Goal: Task Accomplishment & Management: Use online tool/utility

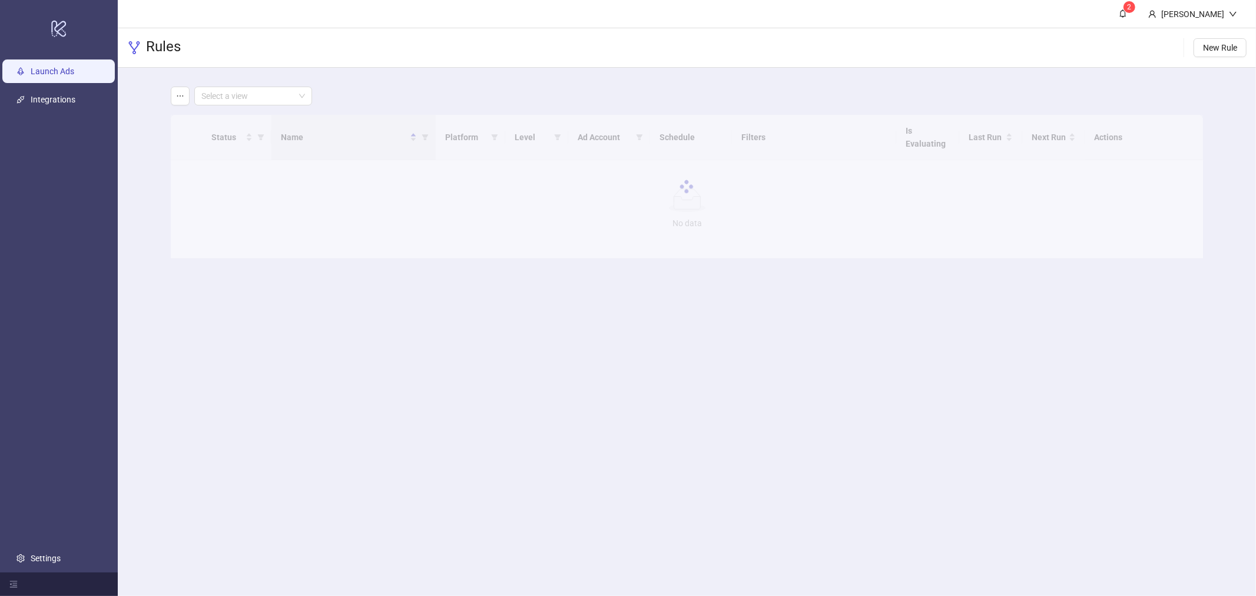
click at [74, 75] on link "Launch Ads" at bounding box center [53, 71] width 44 height 9
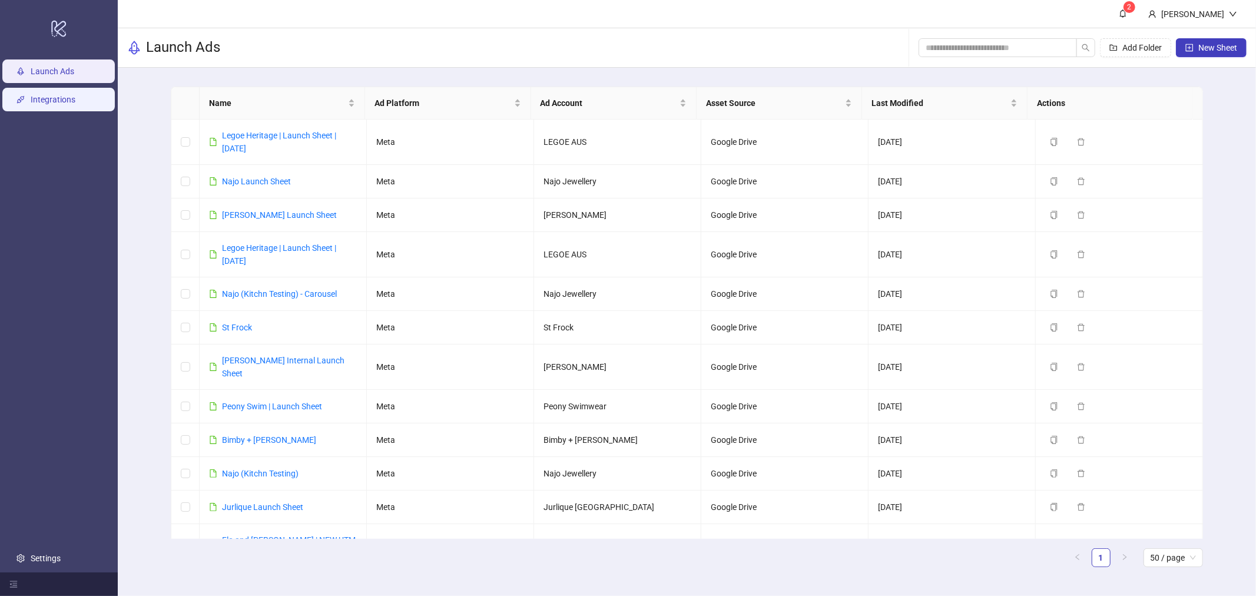
click at [71, 95] on link "Integrations" at bounding box center [53, 99] width 45 height 9
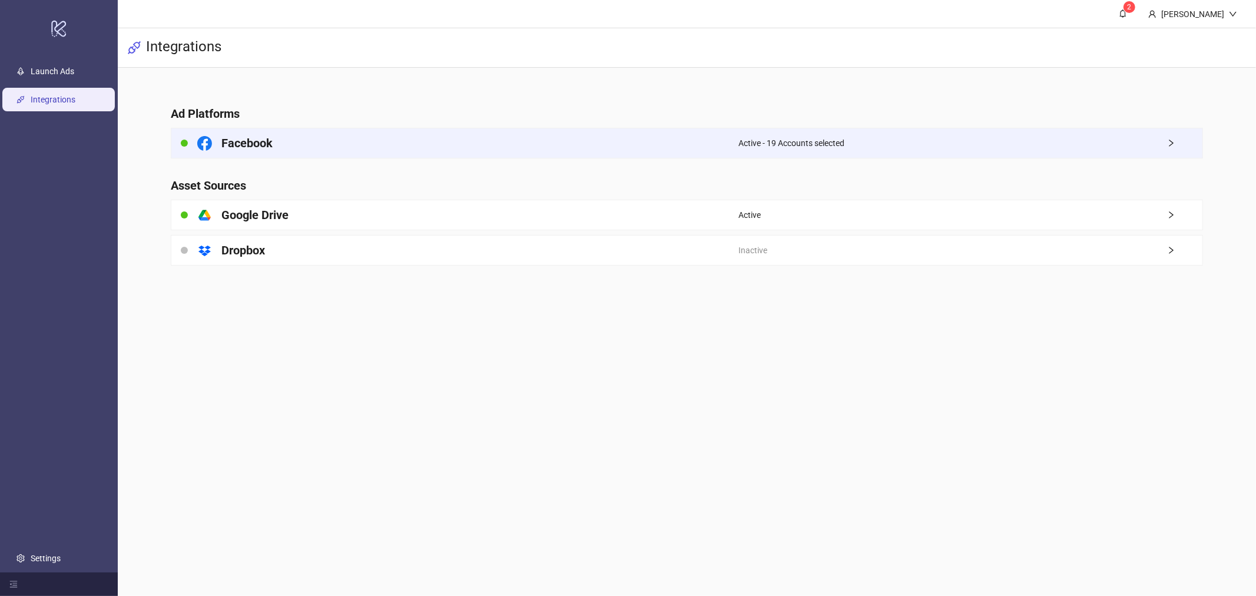
click at [1169, 141] on icon "right" at bounding box center [1171, 143] width 8 height 8
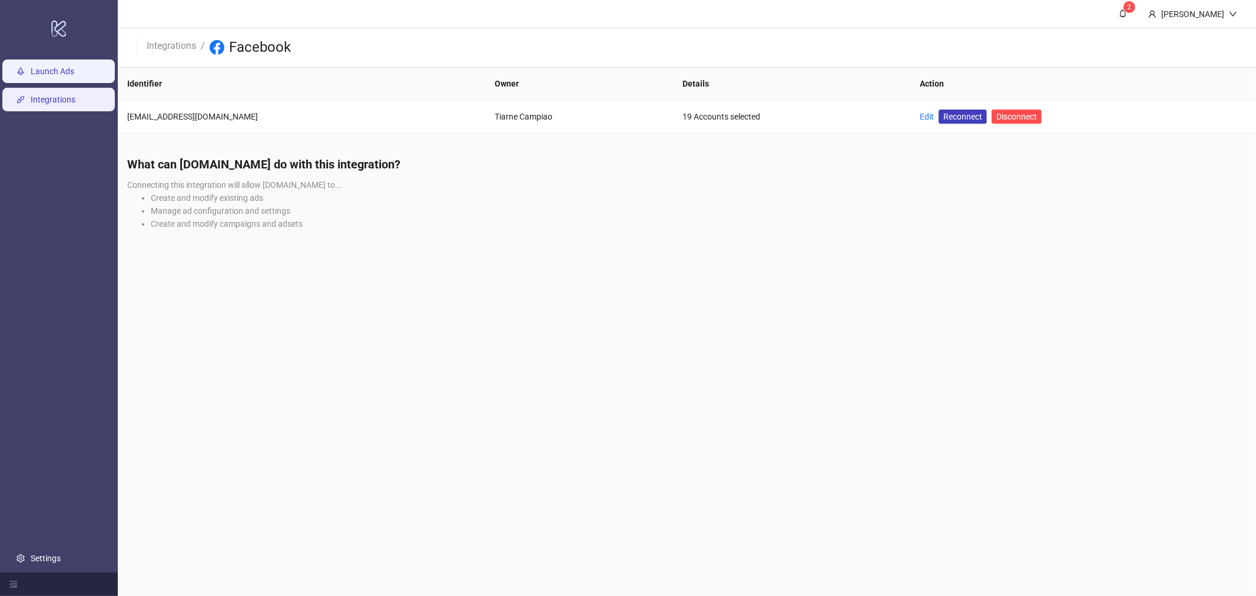
click at [74, 72] on link "Launch Ads" at bounding box center [53, 71] width 44 height 9
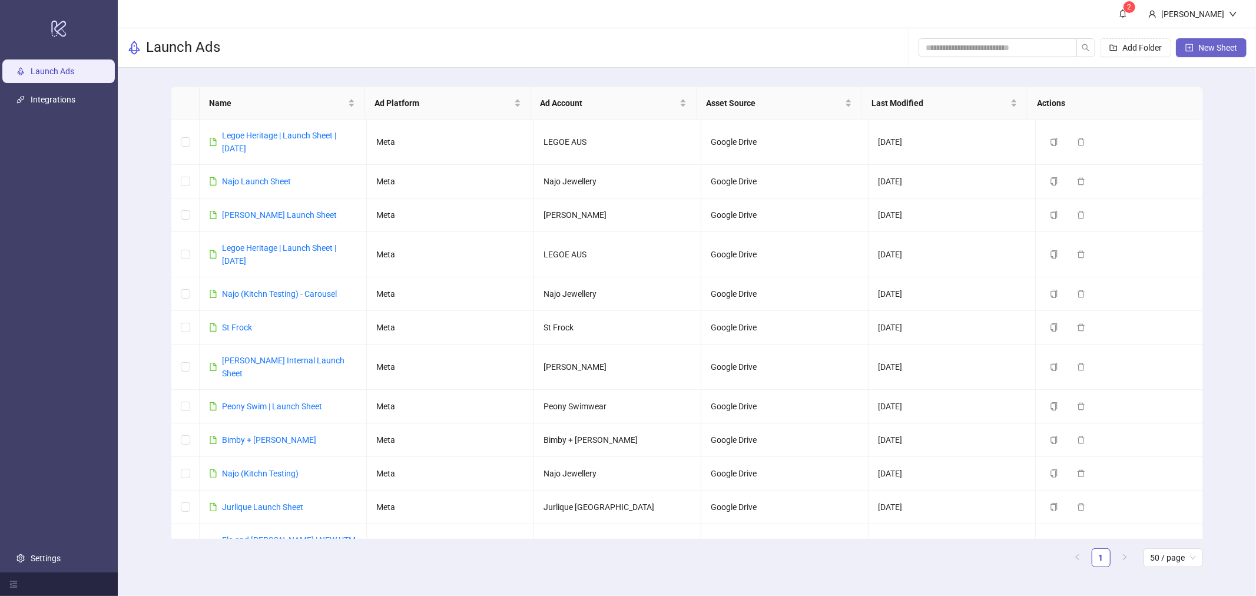
click at [1195, 44] on button "New Sheet" at bounding box center [1211, 47] width 71 height 19
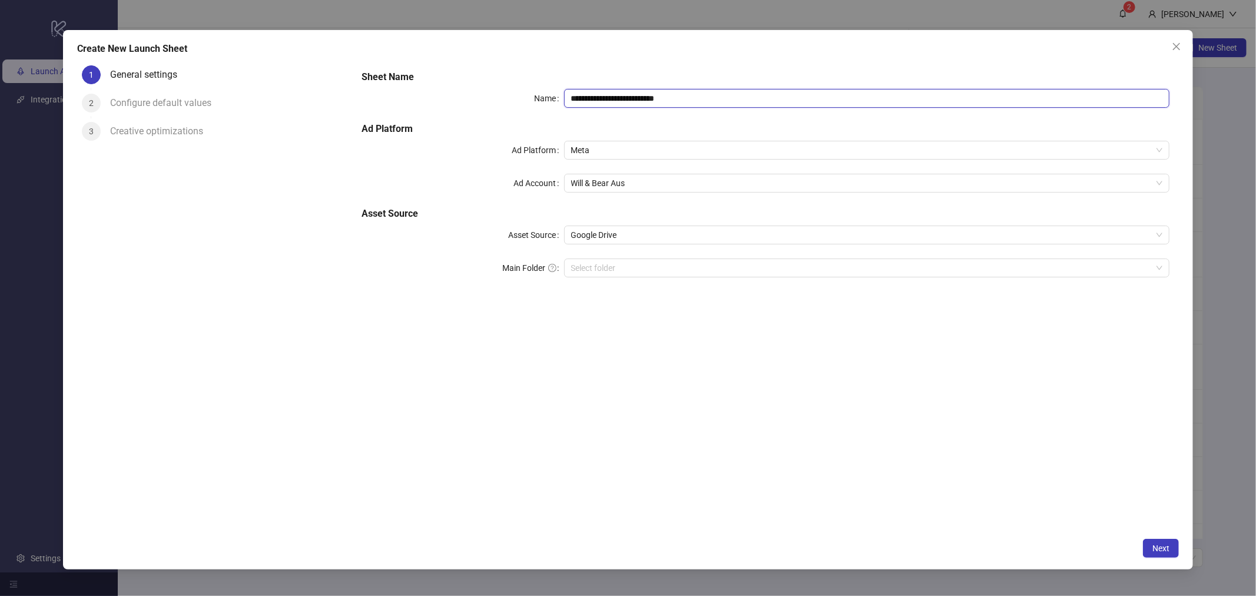
click at [631, 95] on input "**********" at bounding box center [867, 98] width 606 height 19
click at [605, 184] on span "Will & Bear Aus" at bounding box center [867, 183] width 592 height 18
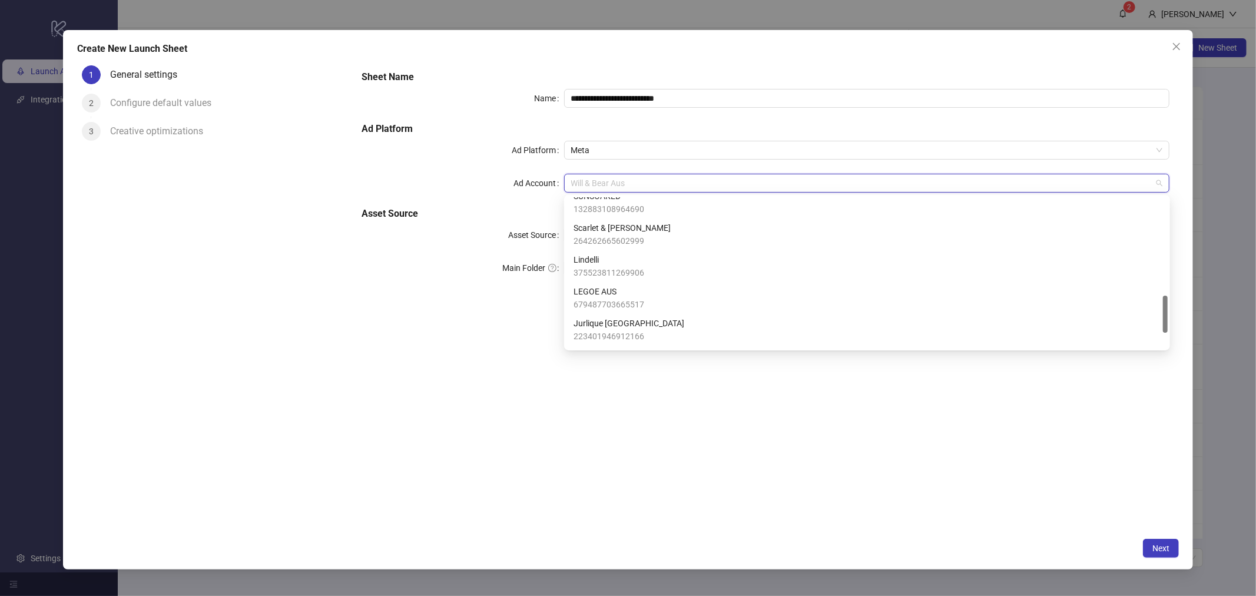
scroll to position [453, 0]
click at [1179, 56] on div "**********" at bounding box center [628, 300] width 1130 height 540
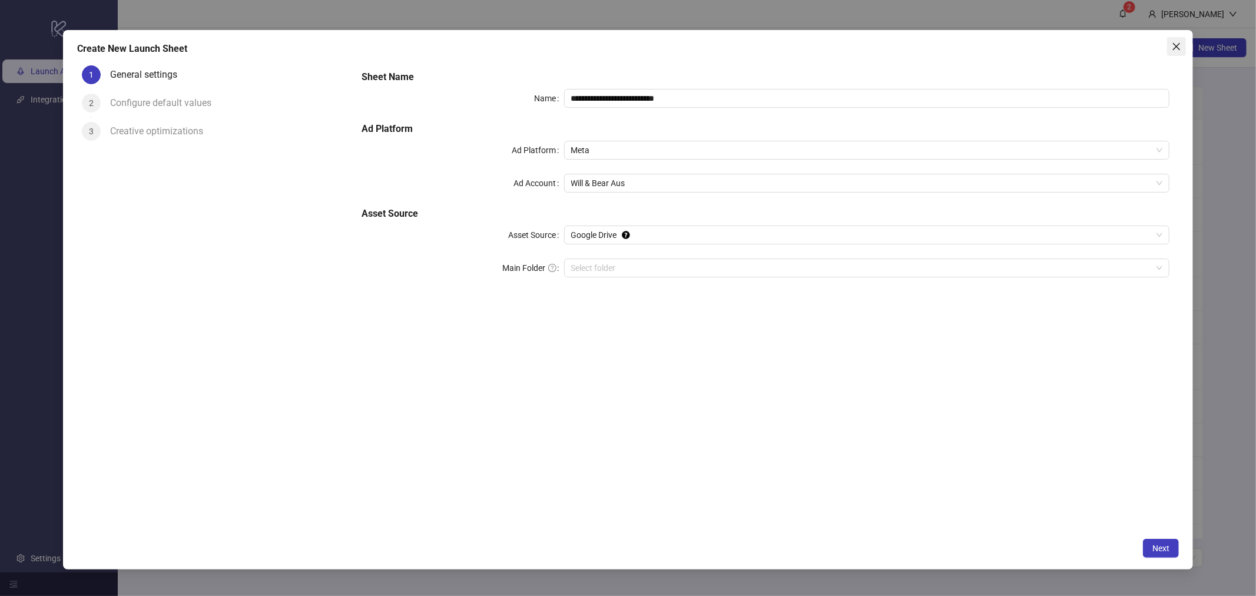
click at [1179, 51] on button "Close" at bounding box center [1176, 46] width 19 height 19
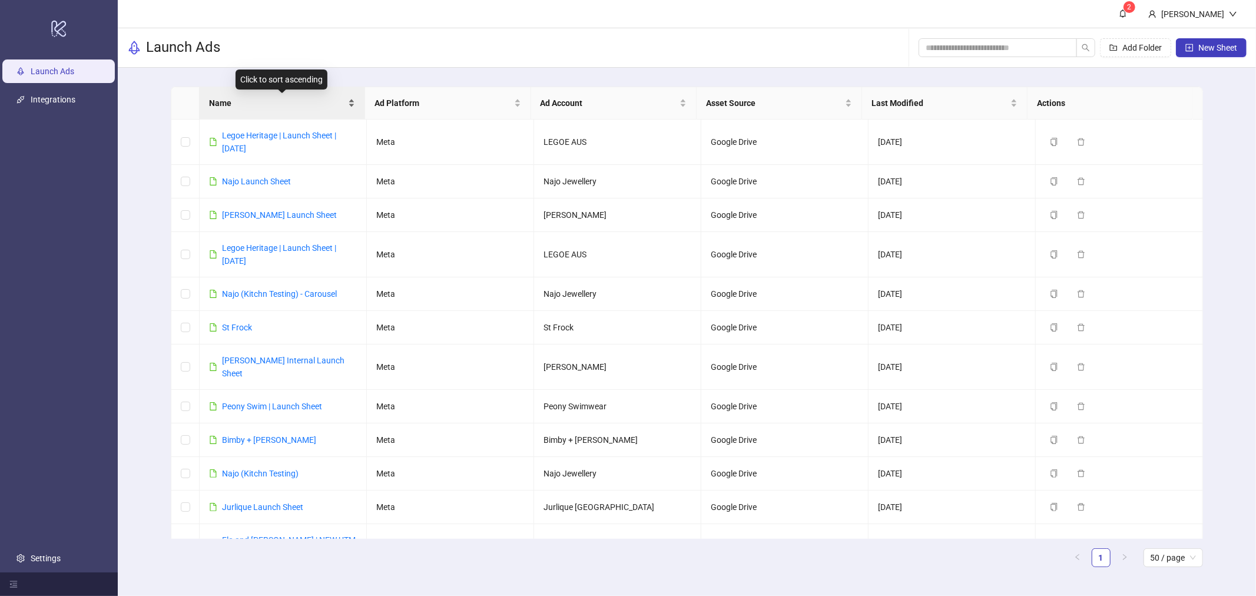
click at [251, 97] on span "Name" at bounding box center [277, 103] width 137 height 13
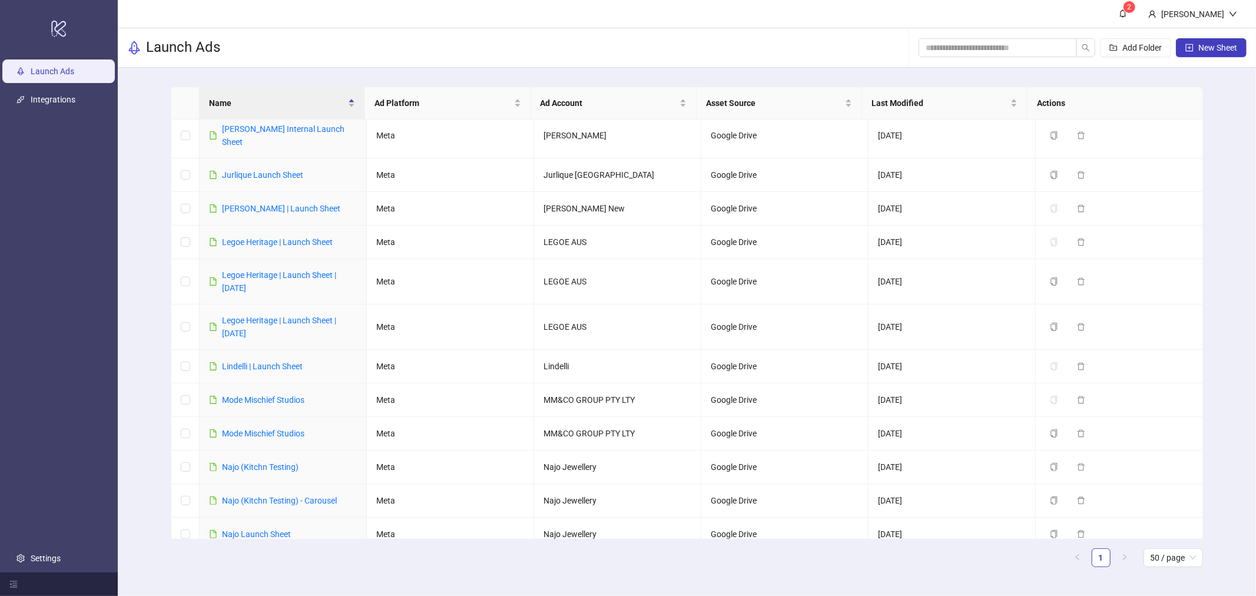
scroll to position [327, 0]
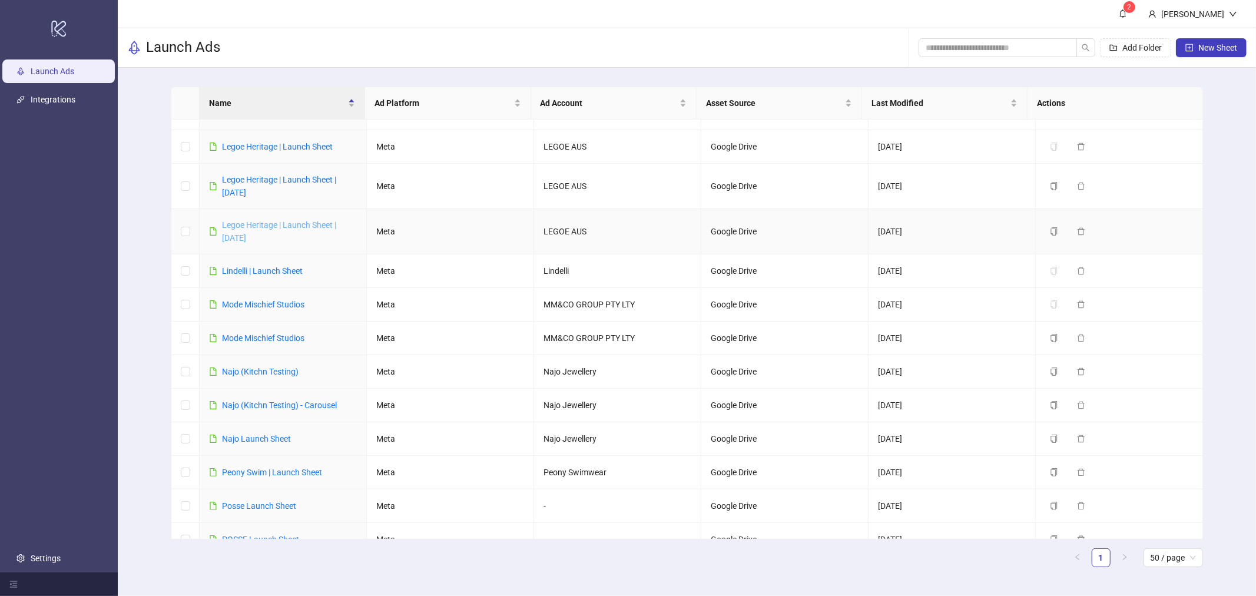
click at [267, 220] on link "Legoe Heritage | Launch Sheet | [DATE]" at bounding box center [279, 231] width 114 height 22
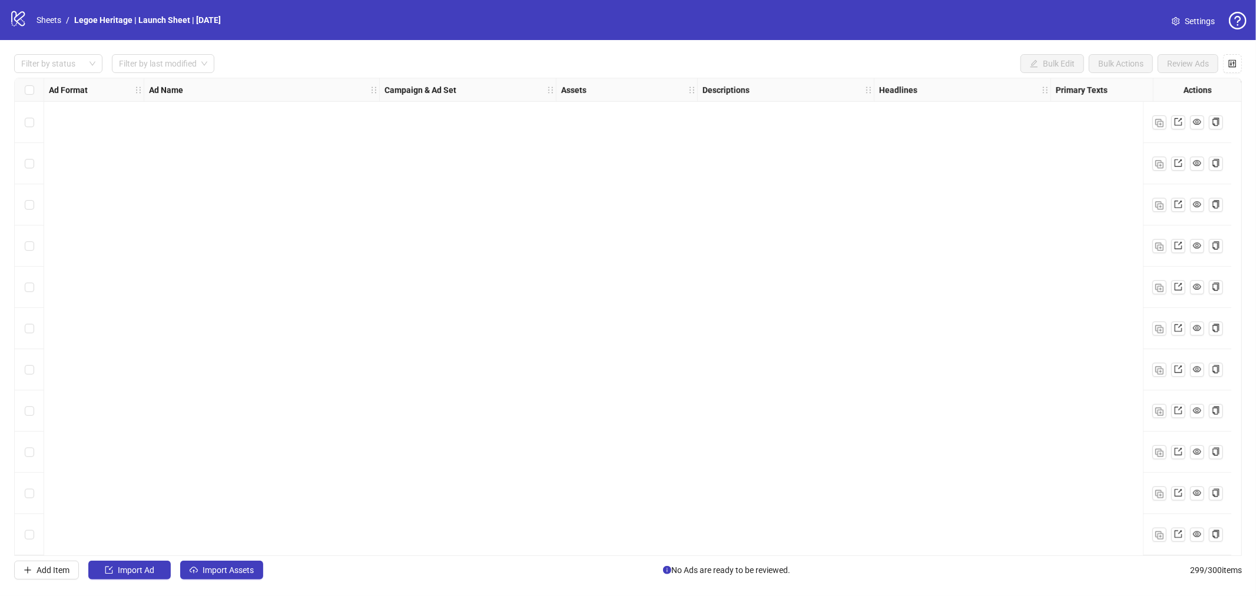
scroll to position [11873, 0]
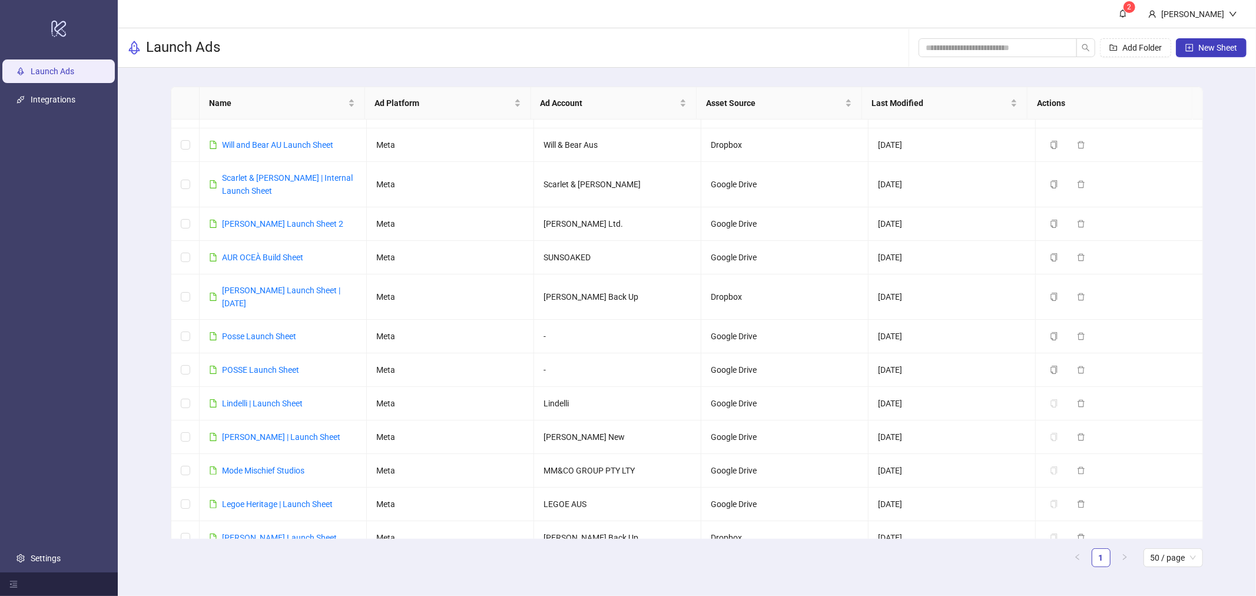
scroll to position [513, 0]
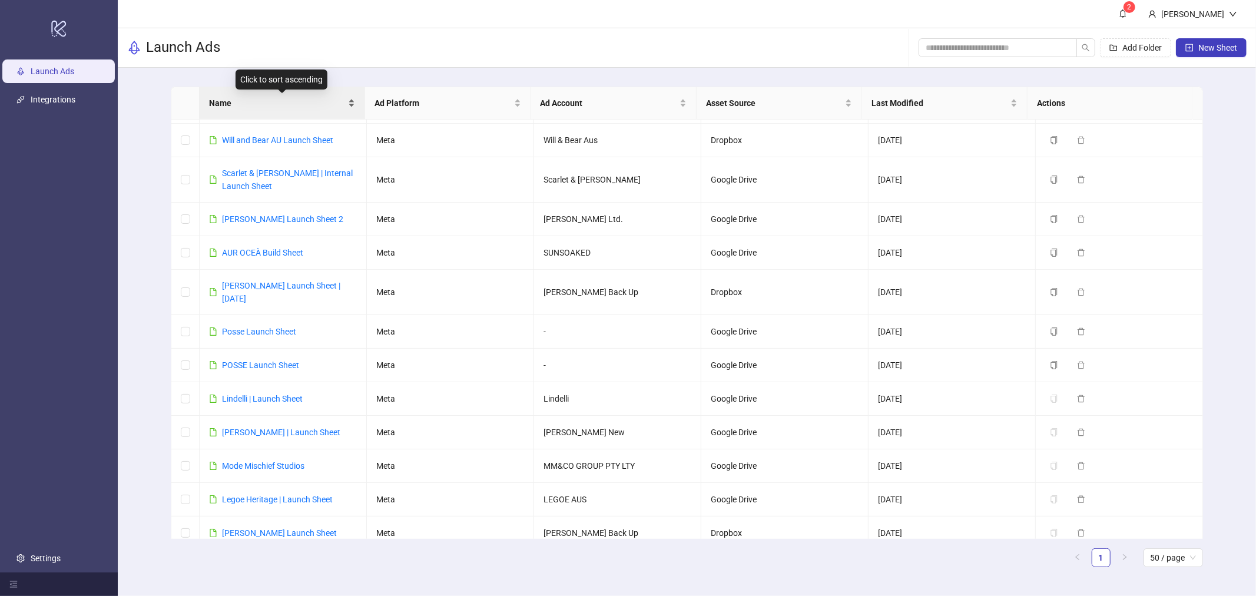
click at [281, 97] on span "Name" at bounding box center [277, 103] width 137 height 13
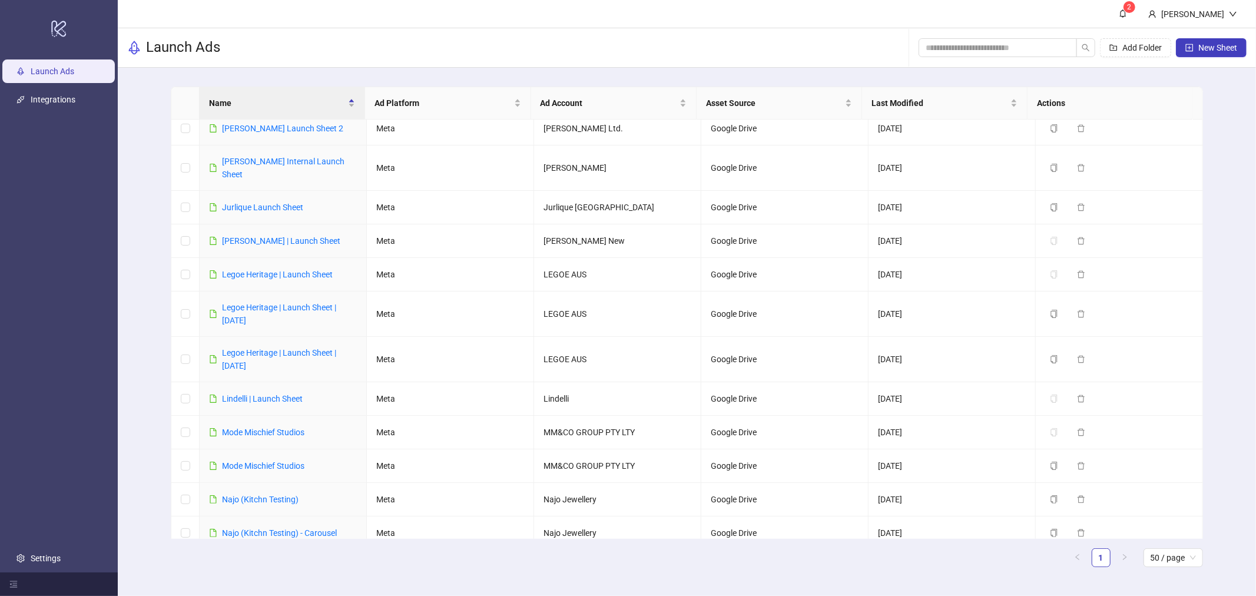
scroll to position [185, 0]
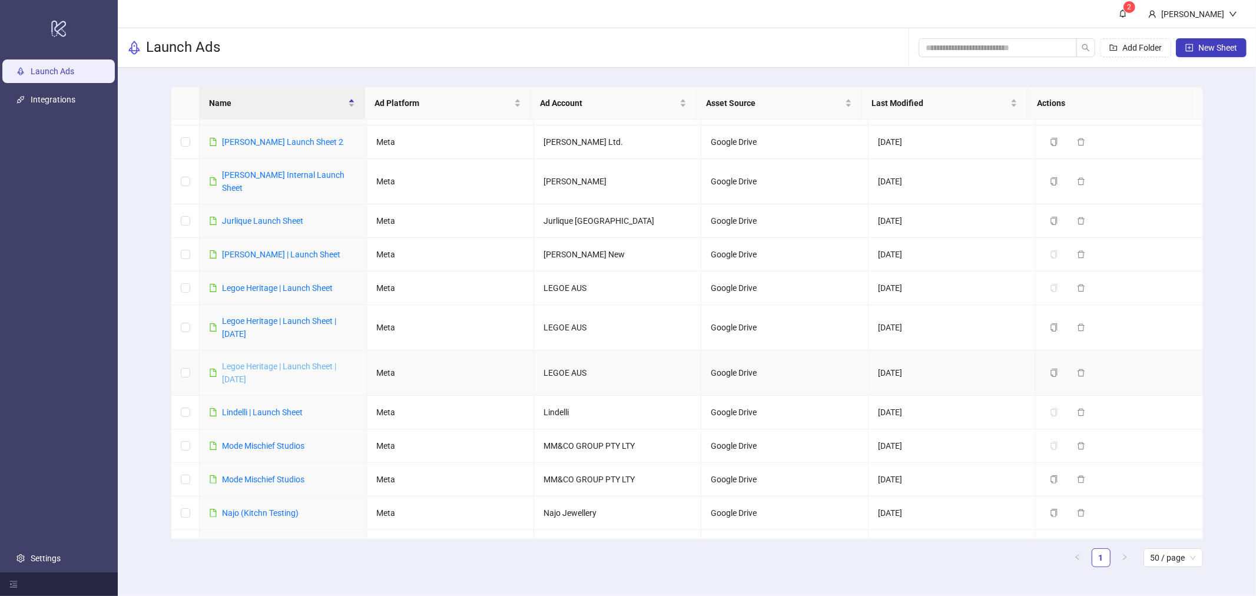
click at [273, 361] on link "Legoe Heritage | Launch Sheet | [DATE]" at bounding box center [279, 372] width 114 height 22
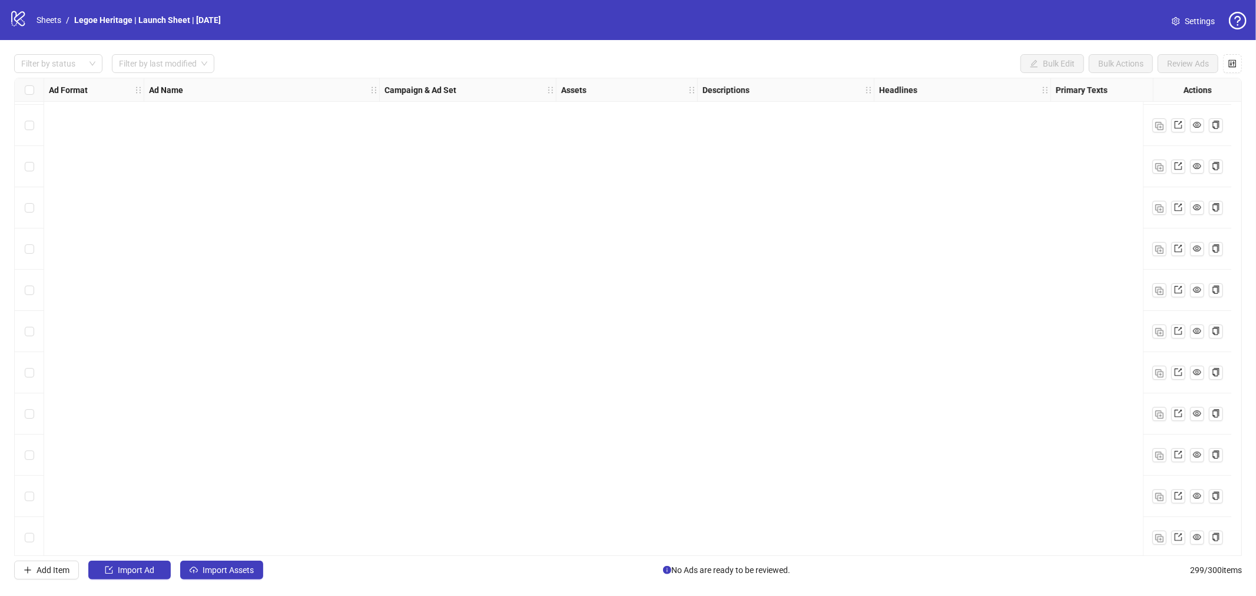
scroll to position [1374, 0]
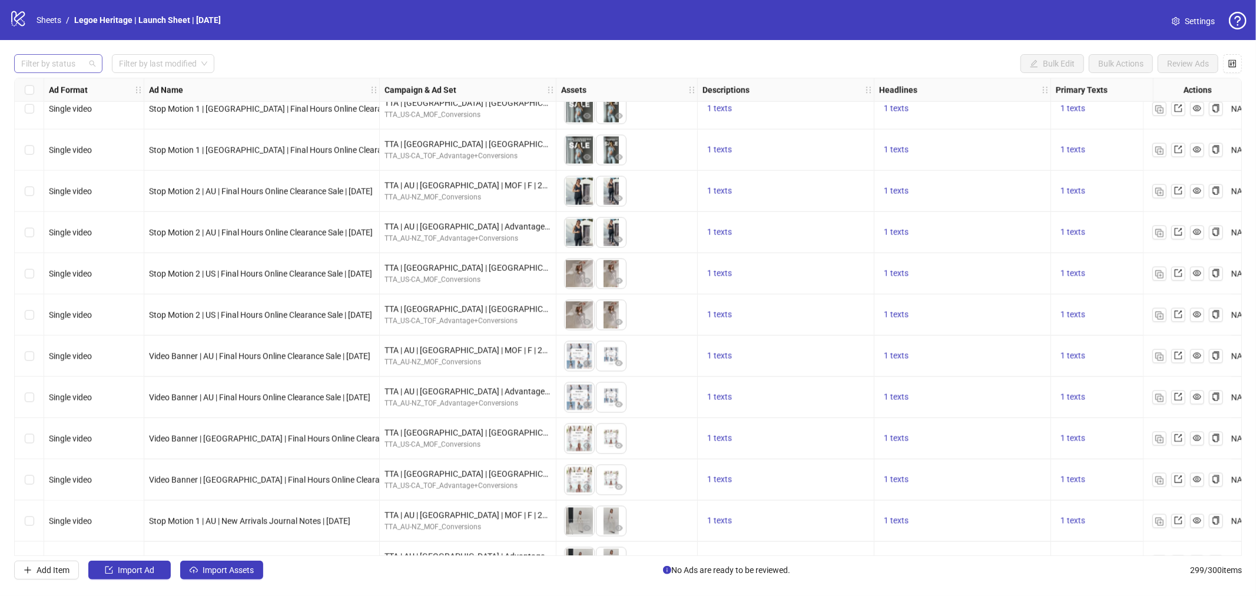
click at [90, 62] on div "Filter by status" at bounding box center [58, 63] width 88 height 19
click at [165, 63] on input "search" at bounding box center [158, 64] width 78 height 18
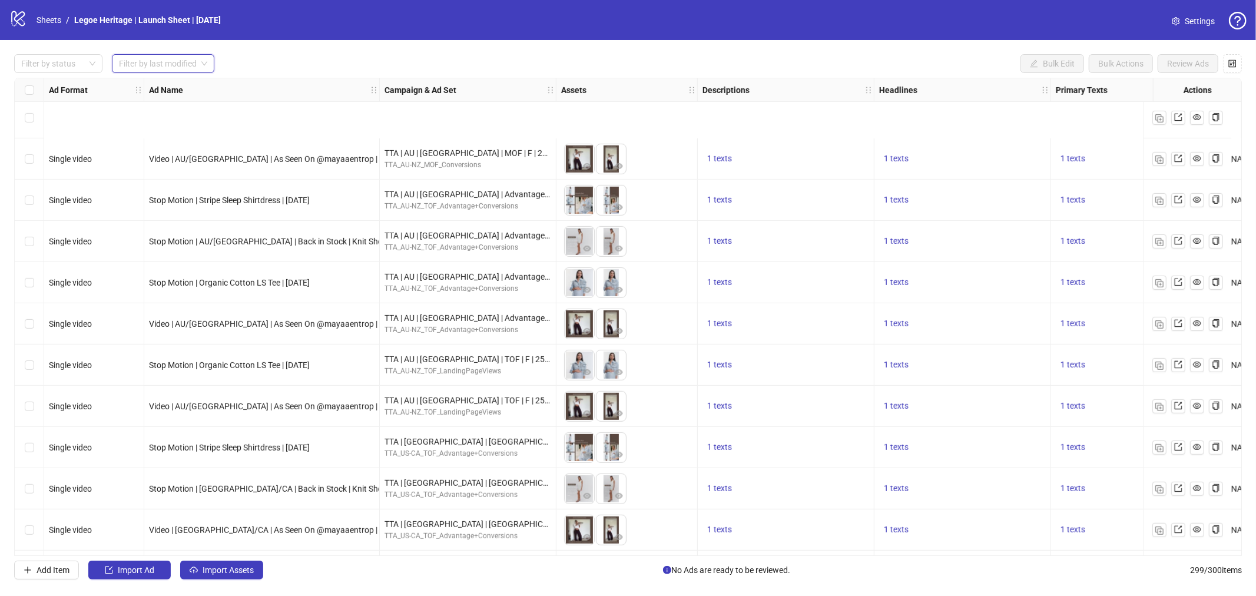
scroll to position [11873, 0]
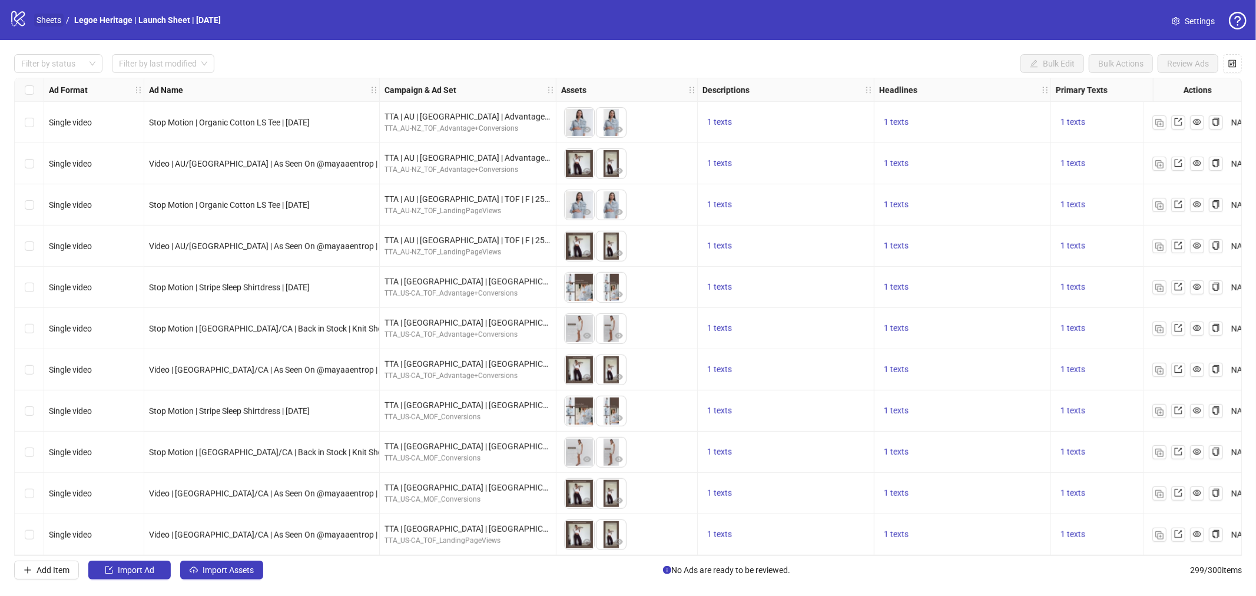
click at [51, 20] on link "Sheets" at bounding box center [48, 20] width 29 height 13
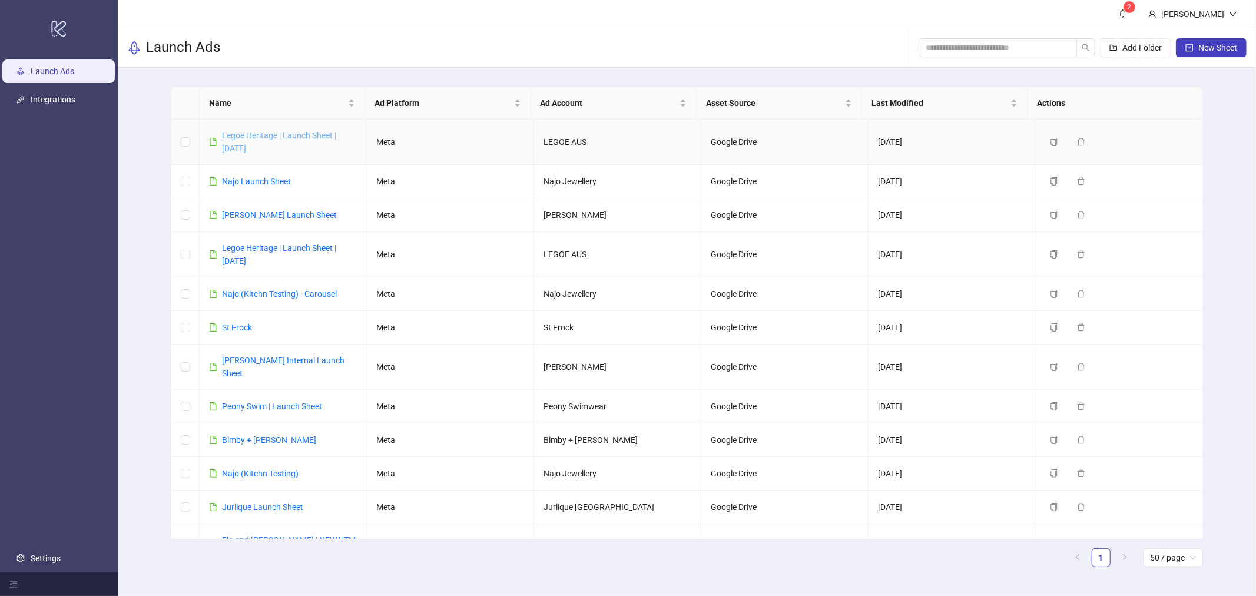
click at [278, 139] on link "Legoe Heritage | Launch Sheet | [DATE]" at bounding box center [279, 142] width 114 height 22
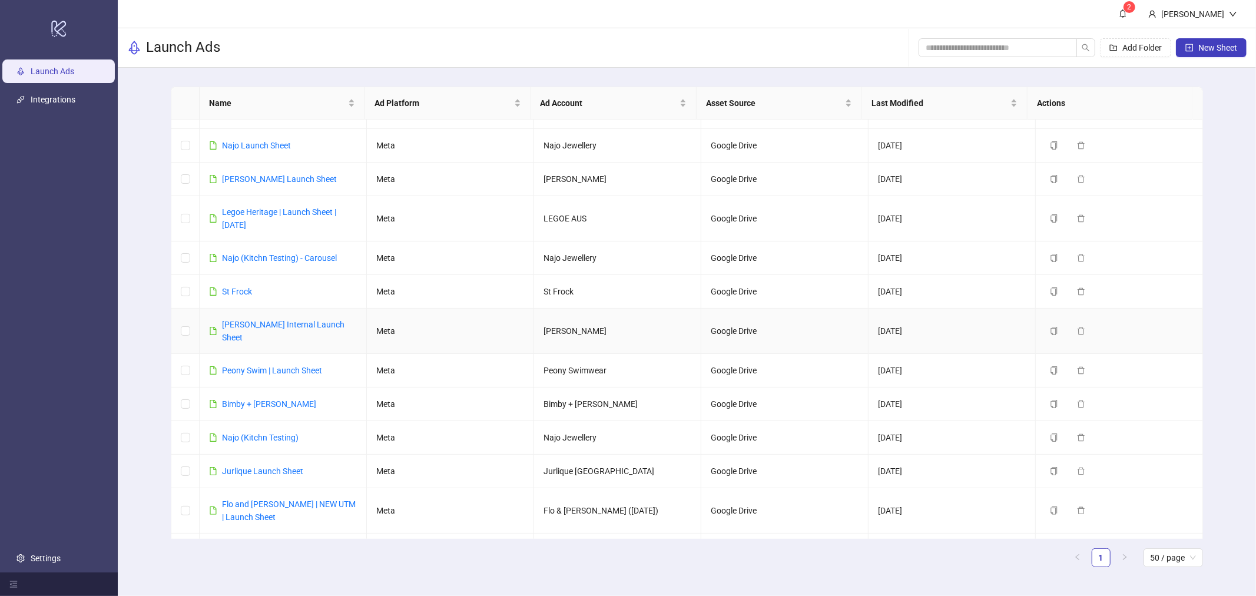
scroll to position [65, 0]
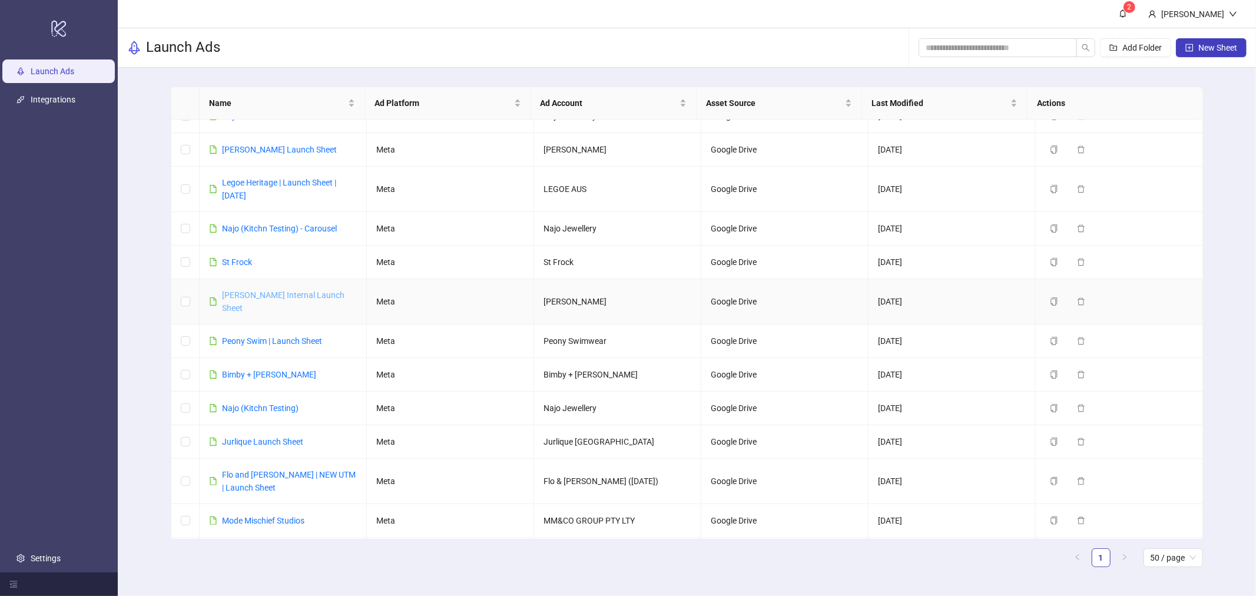
click at [269, 296] on link "[PERSON_NAME] Internal Launch Sheet" at bounding box center [283, 301] width 122 height 22
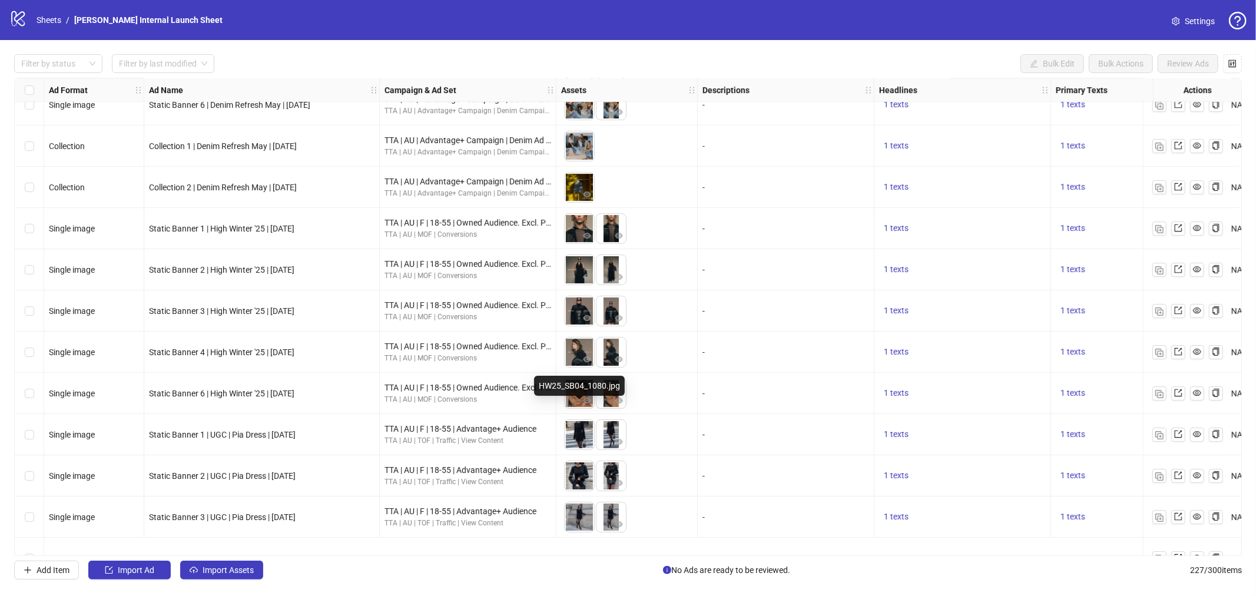
scroll to position [6999, 0]
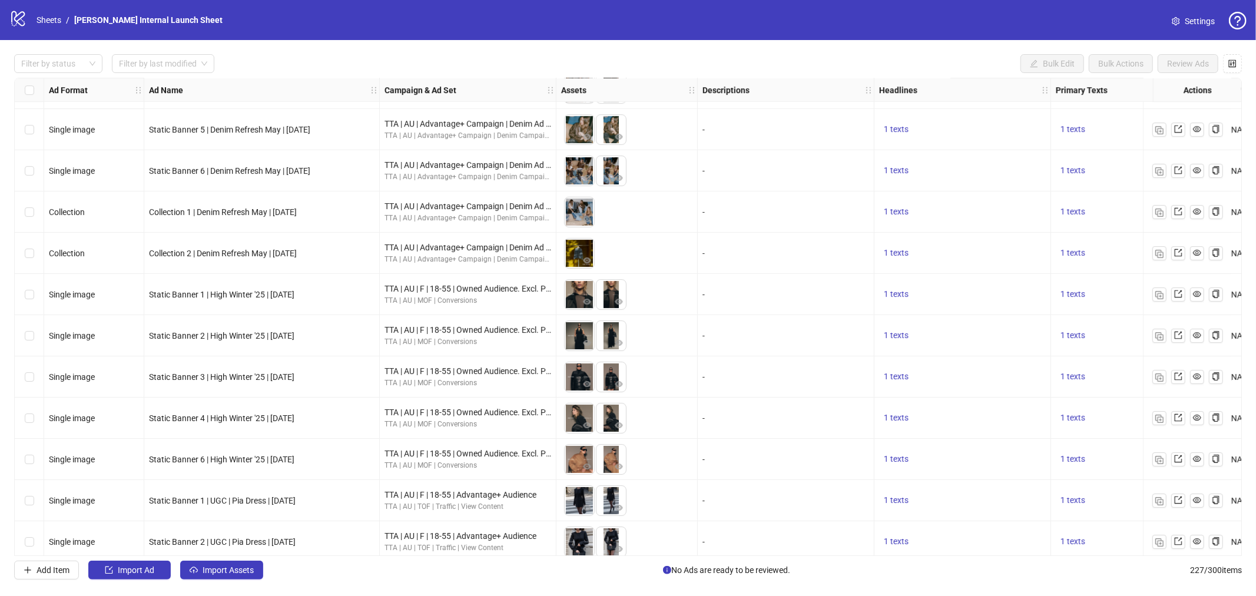
drag, startPoint x: 815, startPoint y: 549, endPoint x: 924, endPoint y: 563, distance: 110.5
click at [924, 563] on div "Filter by status Filter by last modified Bulk Edit Bulk Actions Review Ads Ad F…" at bounding box center [628, 316] width 1256 height 553
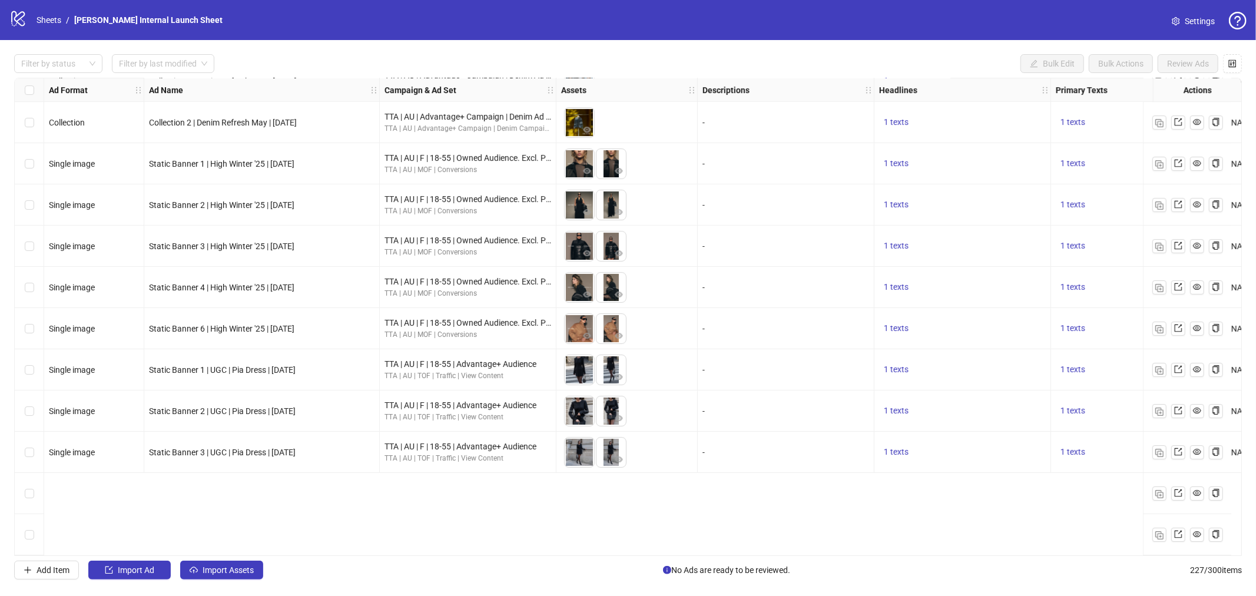
scroll to position [6998, 0]
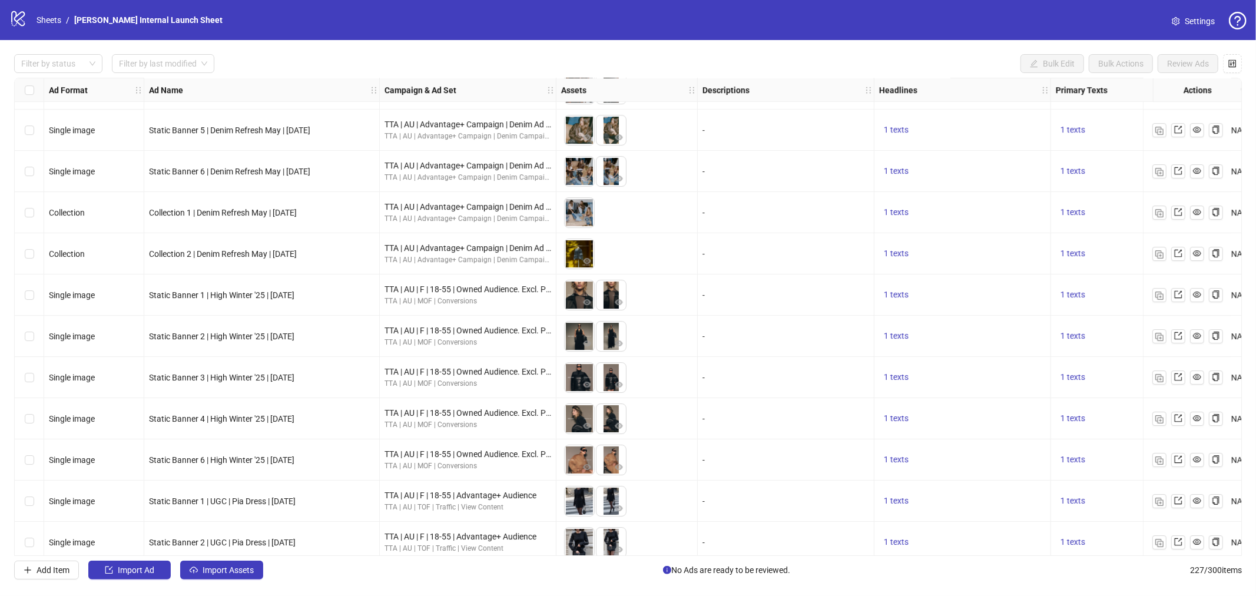
click at [807, 565] on div "Add Item Import Ad Import Assets No Ads are ready to be reviewed. 227 / 300 ite…" at bounding box center [628, 569] width 1228 height 19
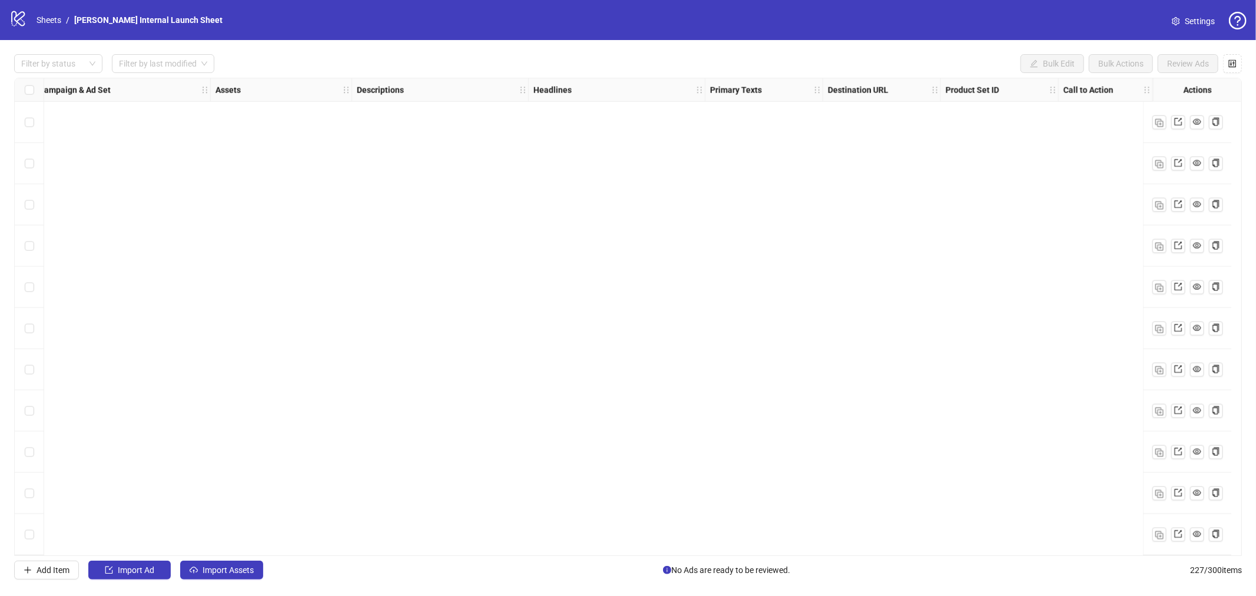
scroll to position [7598, 355]
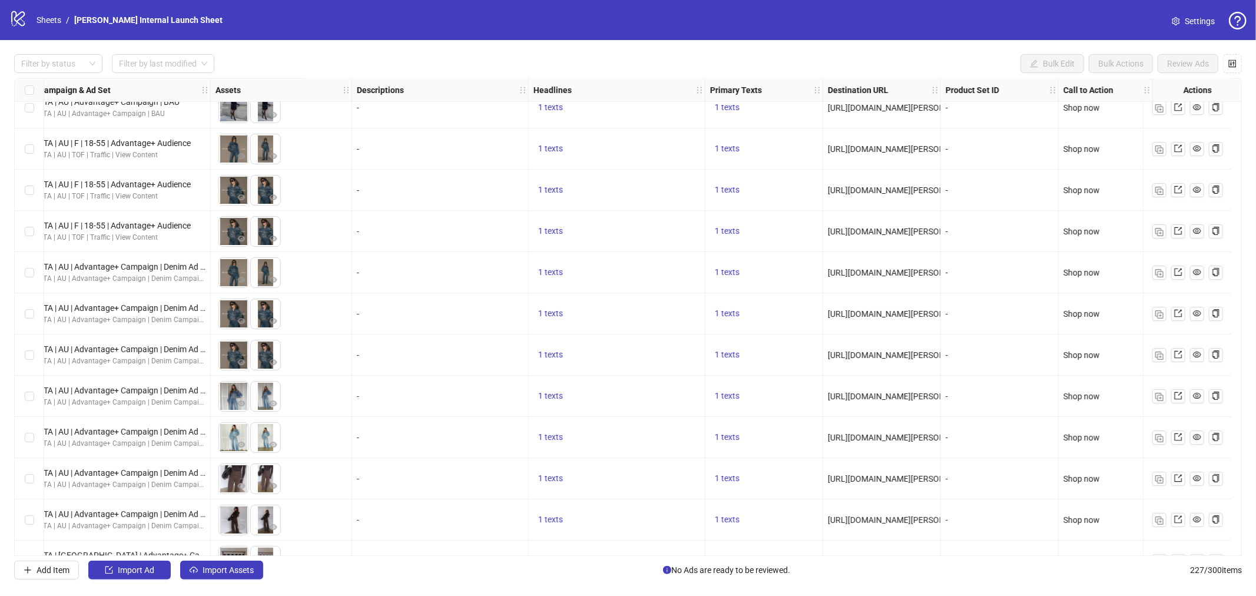
click at [1204, 25] on span "Settings" at bounding box center [1200, 21] width 30 height 13
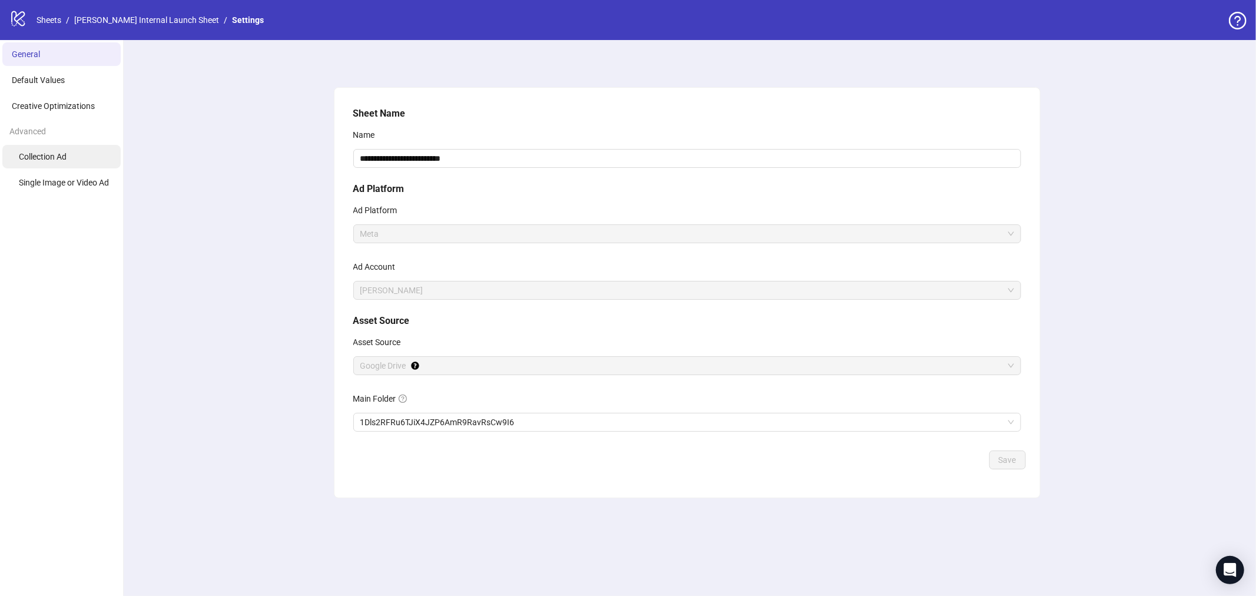
click at [57, 155] on span "Collection Ad" at bounding box center [43, 156] width 48 height 9
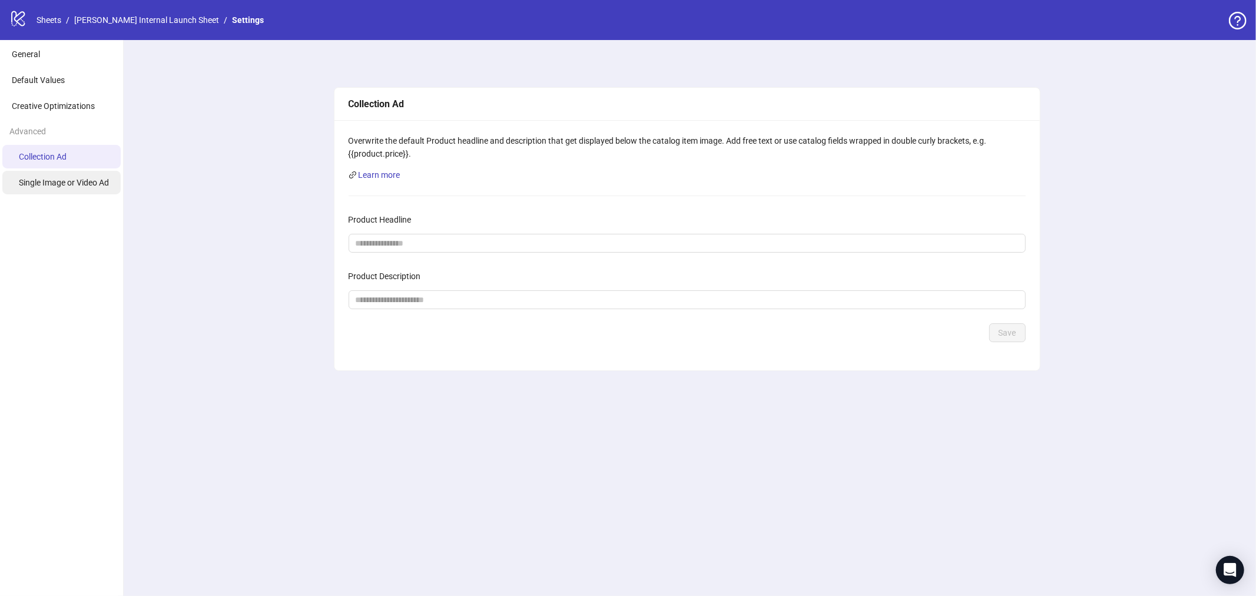
click at [58, 181] on span "Single Image or Video Ad" at bounding box center [64, 182] width 90 height 9
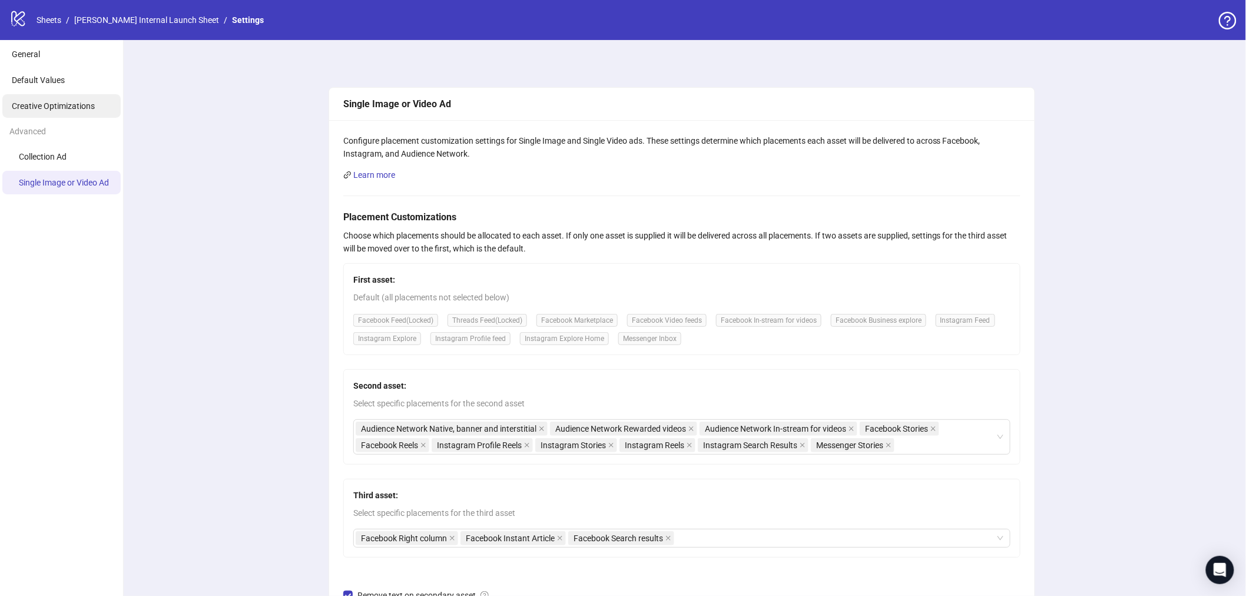
click at [67, 94] on li "Creative Optimizations" at bounding box center [61, 106] width 118 height 24
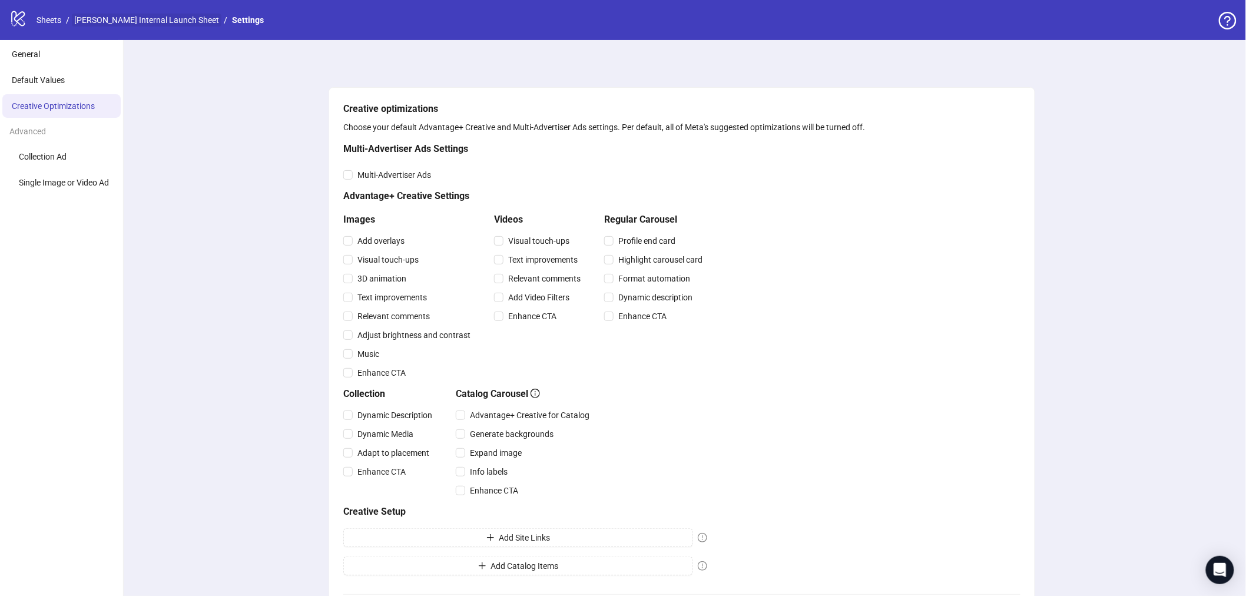
click at [143, 19] on link "[PERSON_NAME] Internal Launch Sheet" at bounding box center [147, 20] width 150 height 13
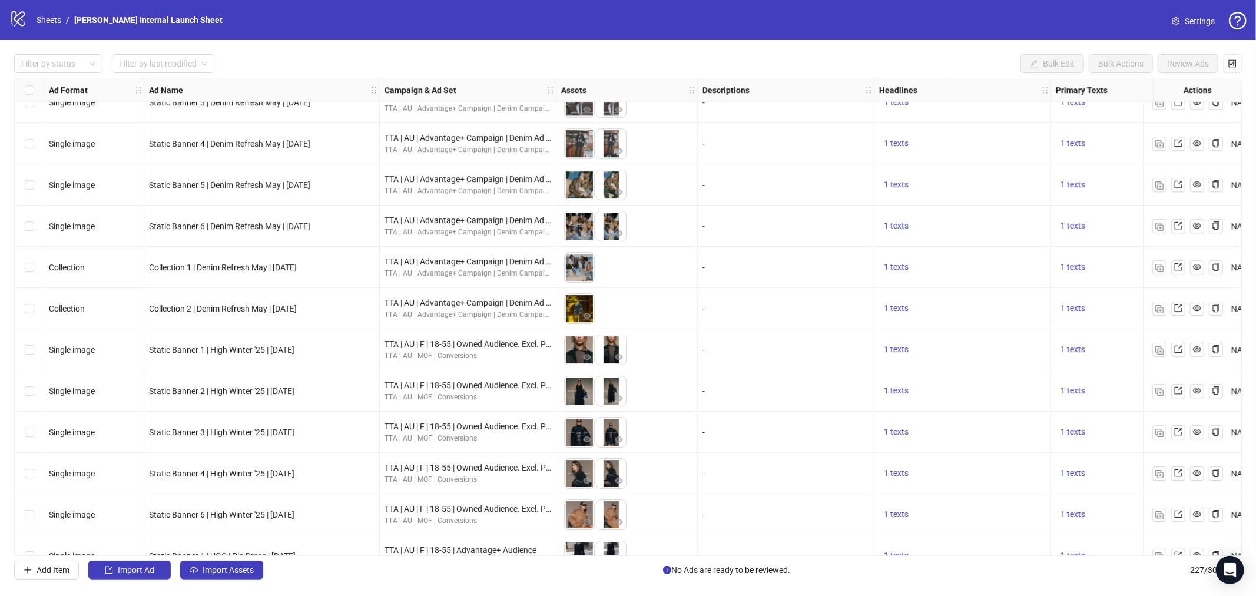
scroll to position [6943, 267]
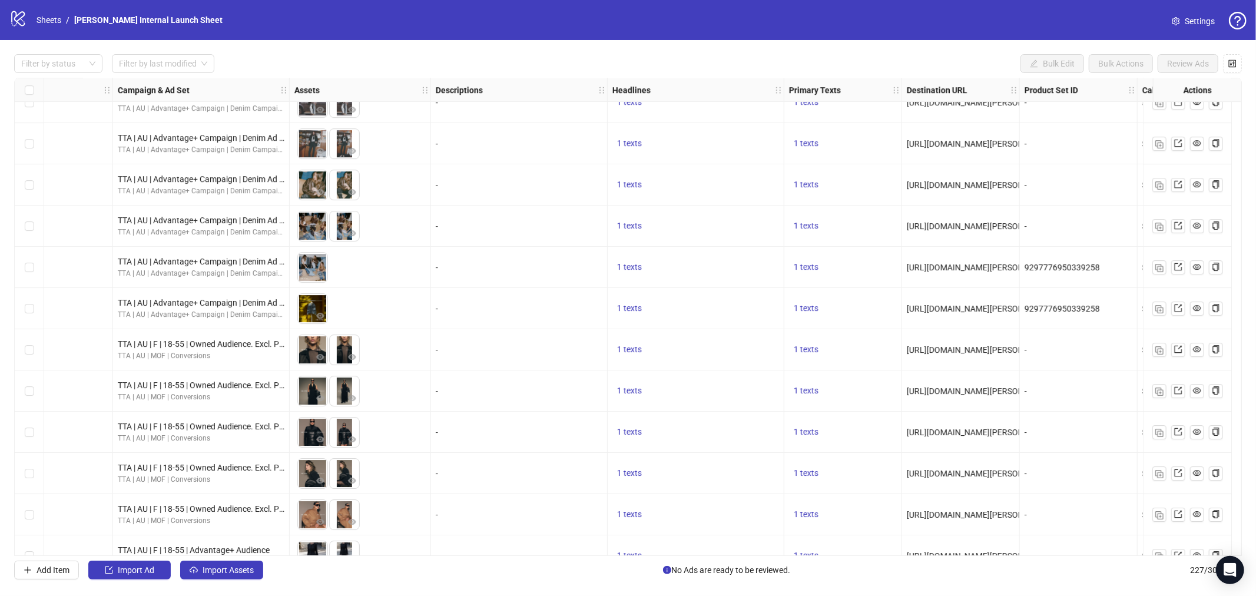
click at [1069, 307] on span "9297776950339258" at bounding box center [1061, 308] width 75 height 9
copy span "9297776950339258"
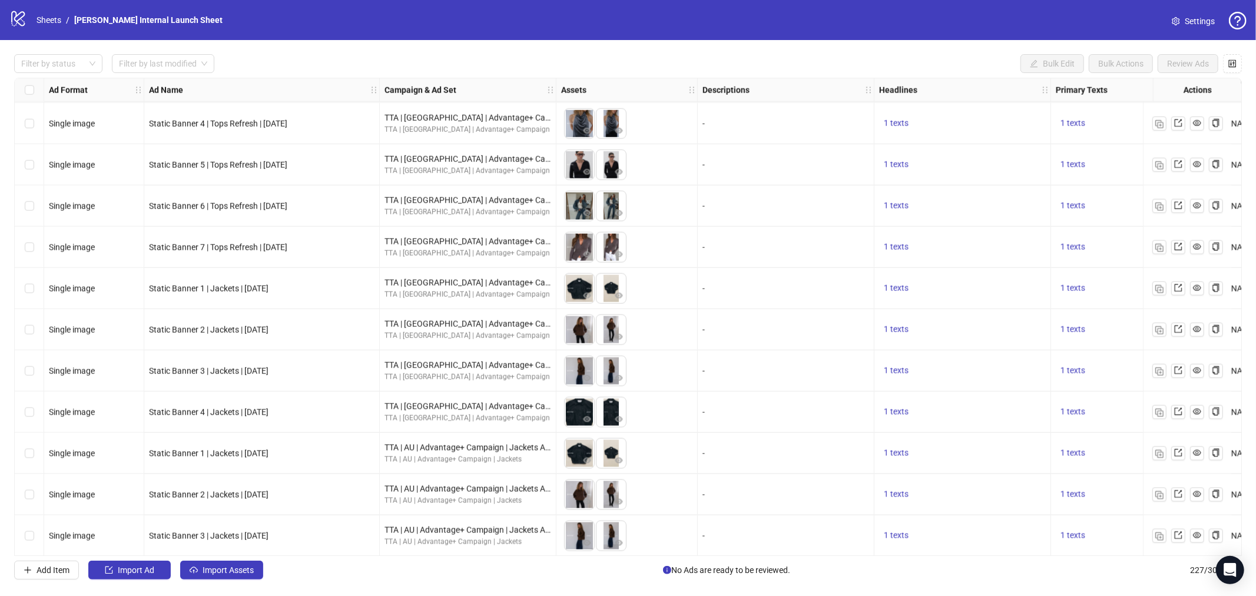
scroll to position [8906, 0]
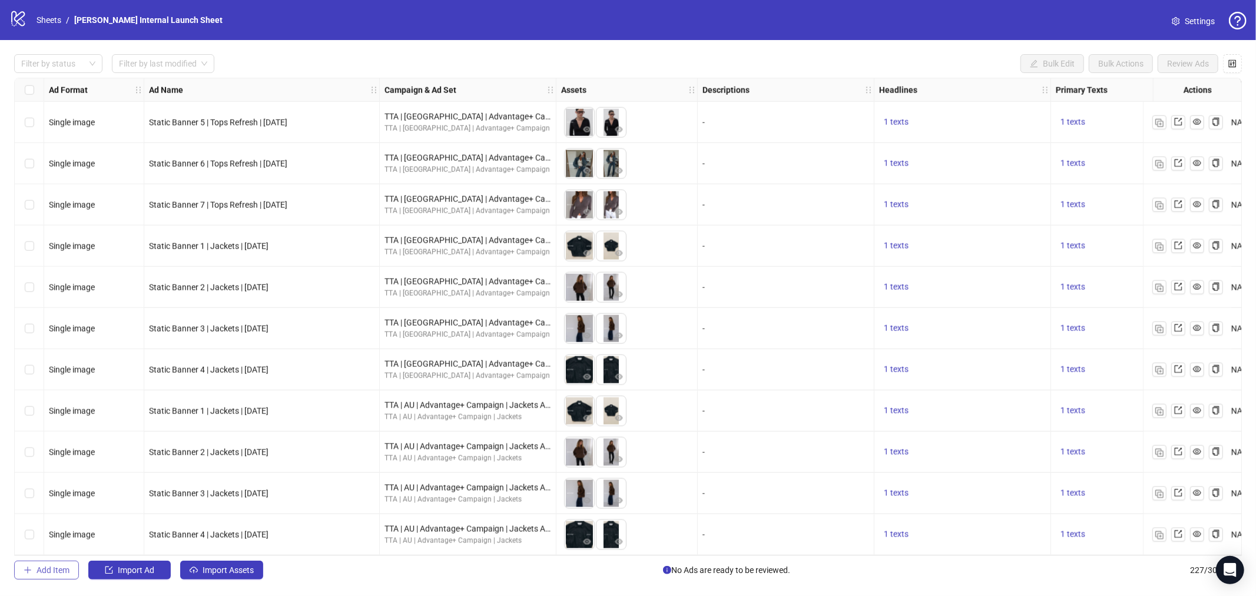
click at [32, 570] on button "Add Item" at bounding box center [46, 569] width 65 height 19
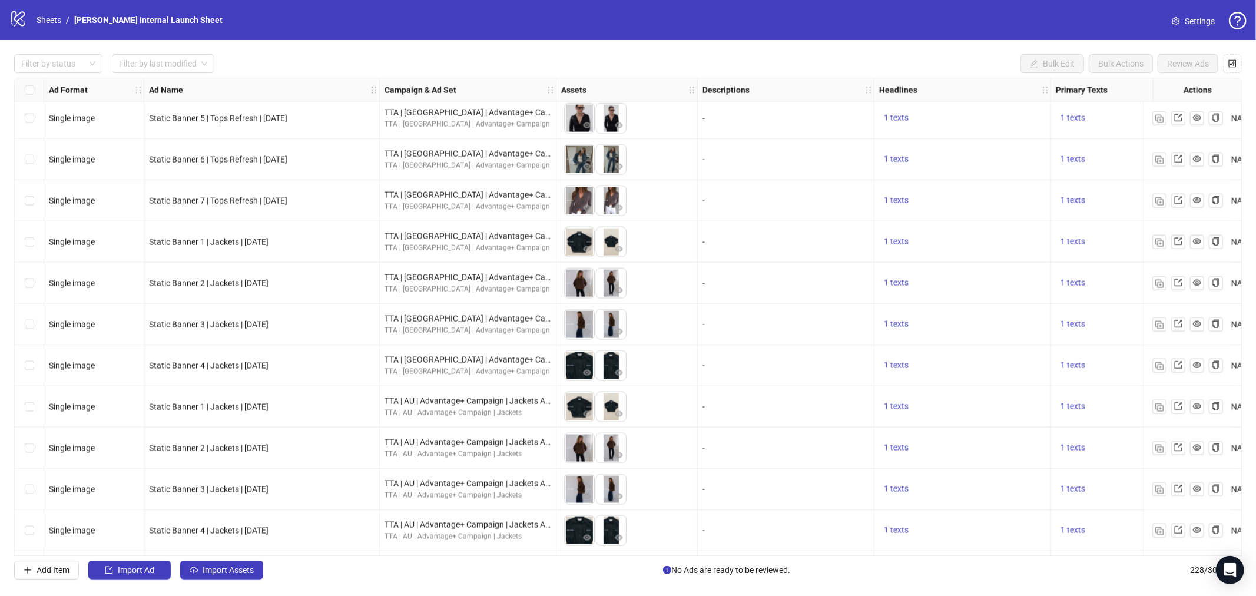
scroll to position [8947, 0]
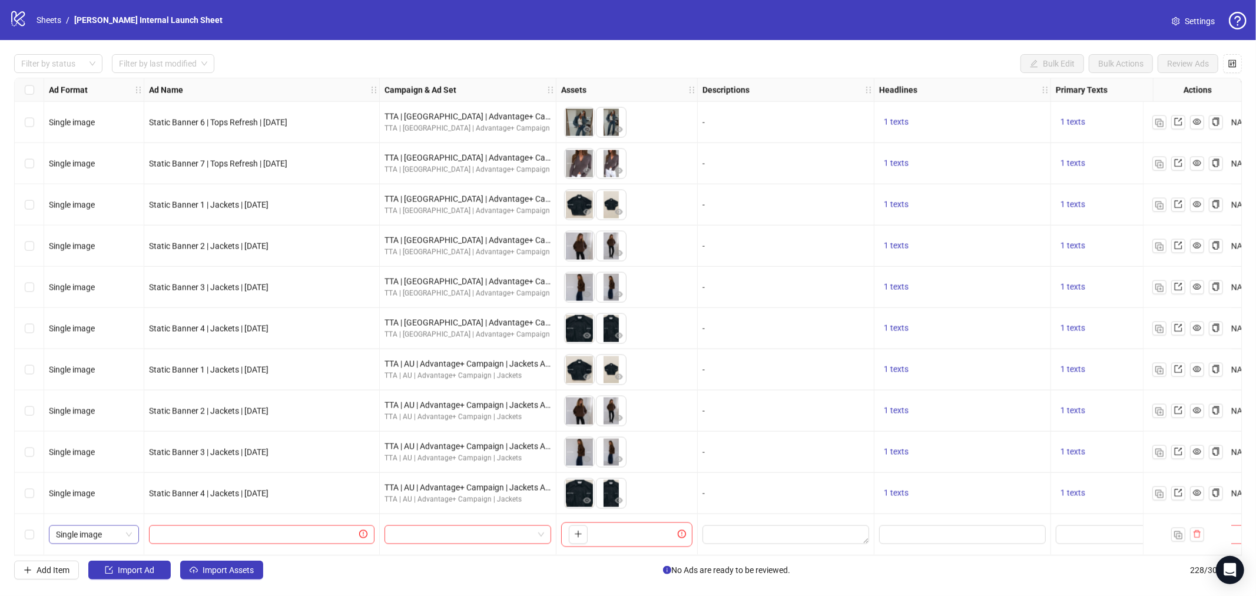
click at [115, 532] on span "Single image" at bounding box center [94, 535] width 76 height 18
click at [104, 463] on div "Collection" at bounding box center [93, 468] width 71 height 13
click at [183, 533] on input "text" at bounding box center [256, 534] width 201 height 13
type input "**********"
click at [1199, 530] on icon "delete" at bounding box center [1197, 534] width 8 height 8
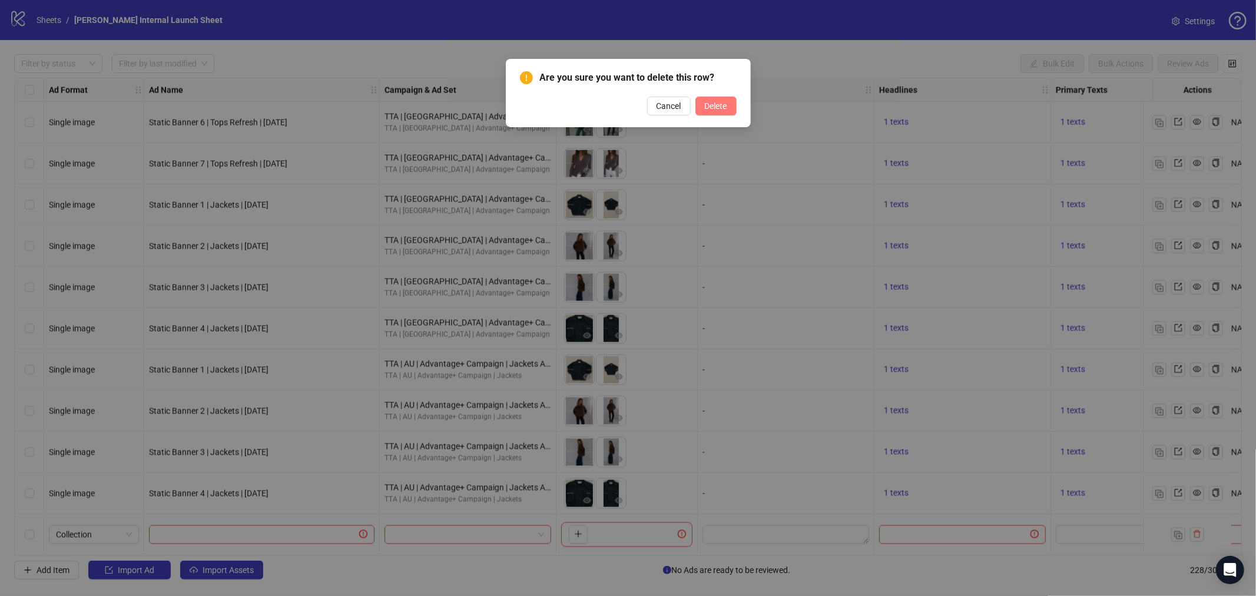
click at [730, 98] on button "Delete" at bounding box center [715, 106] width 41 height 19
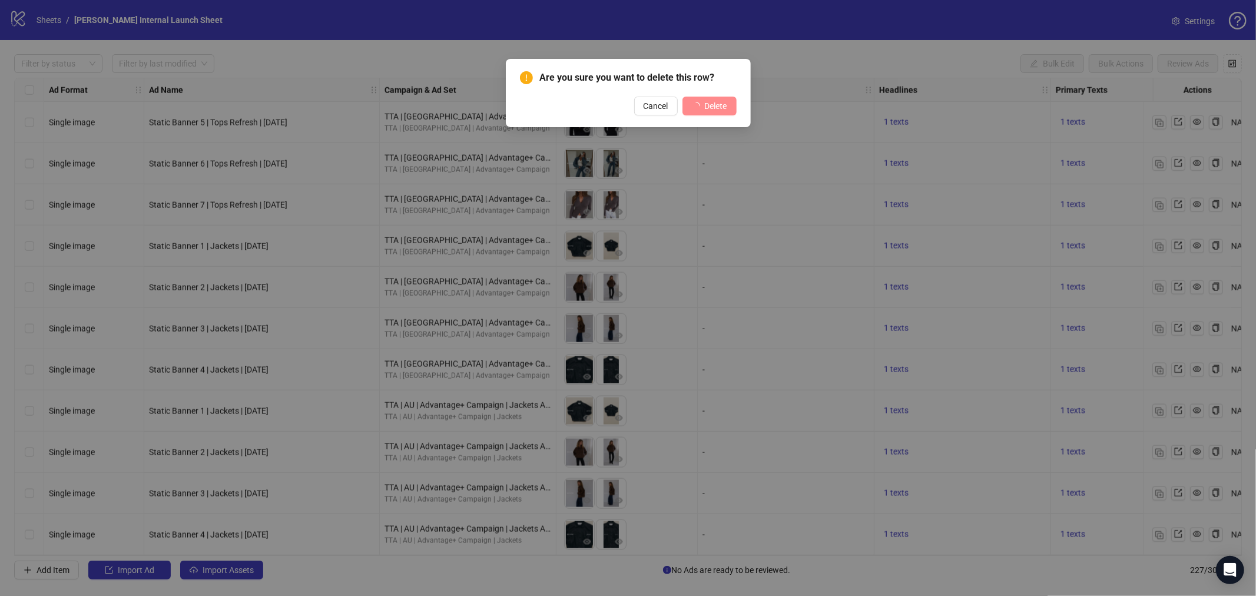
scroll to position [8906, 0]
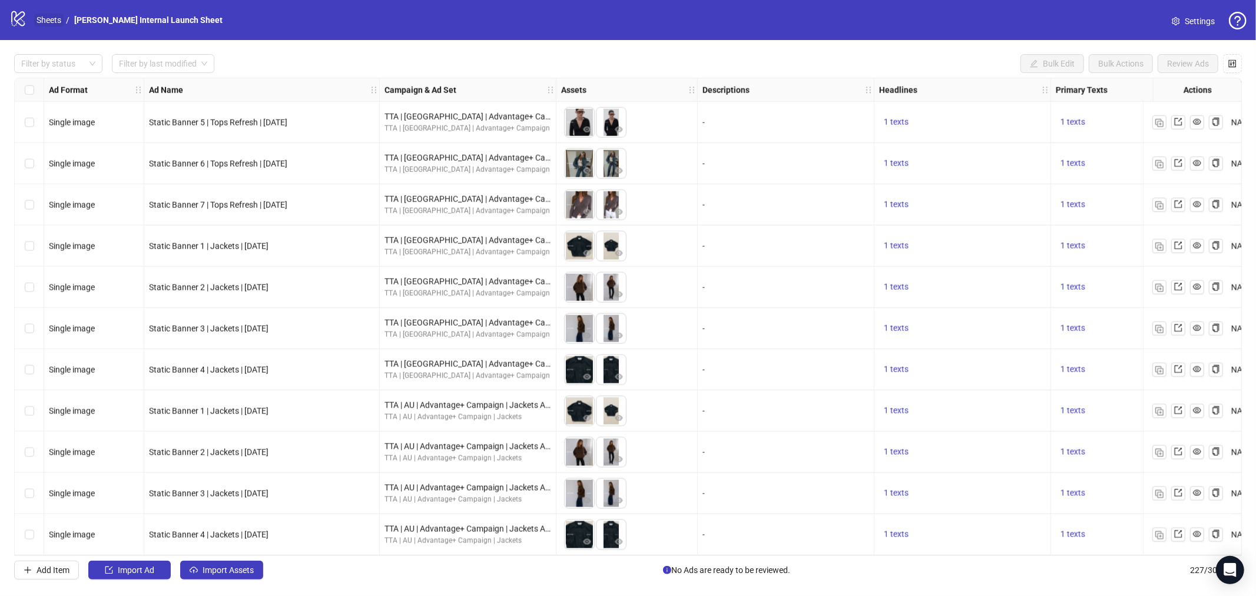
click at [51, 15] on link "Sheets" at bounding box center [48, 20] width 29 height 13
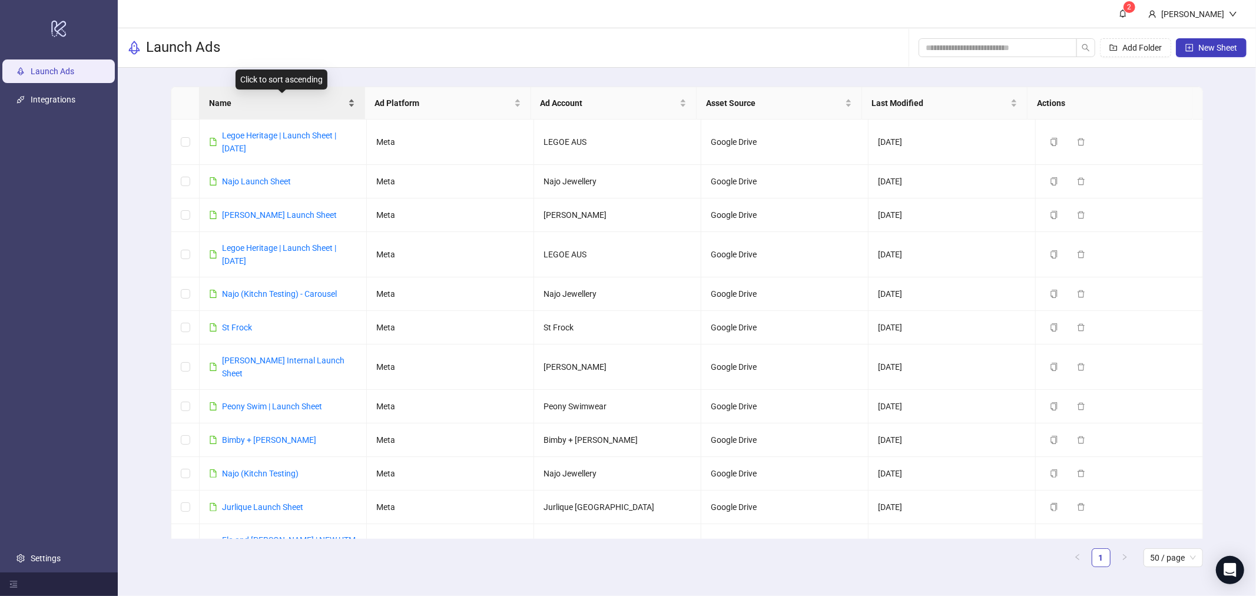
click at [280, 108] on span "Name" at bounding box center [277, 103] width 137 height 13
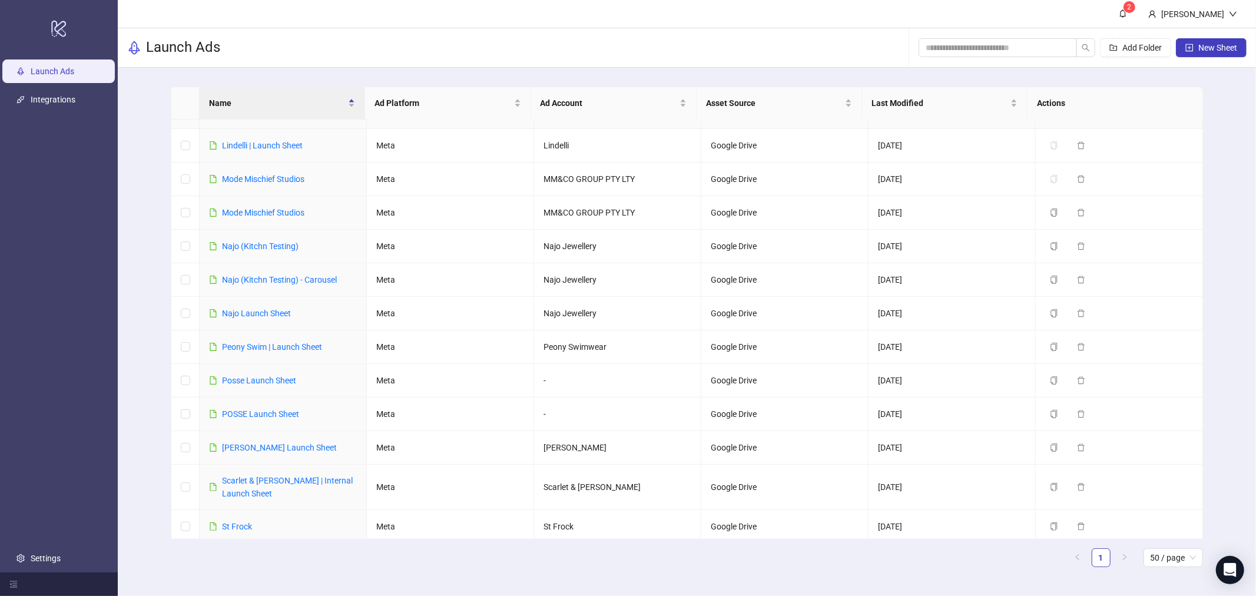
scroll to position [457, 0]
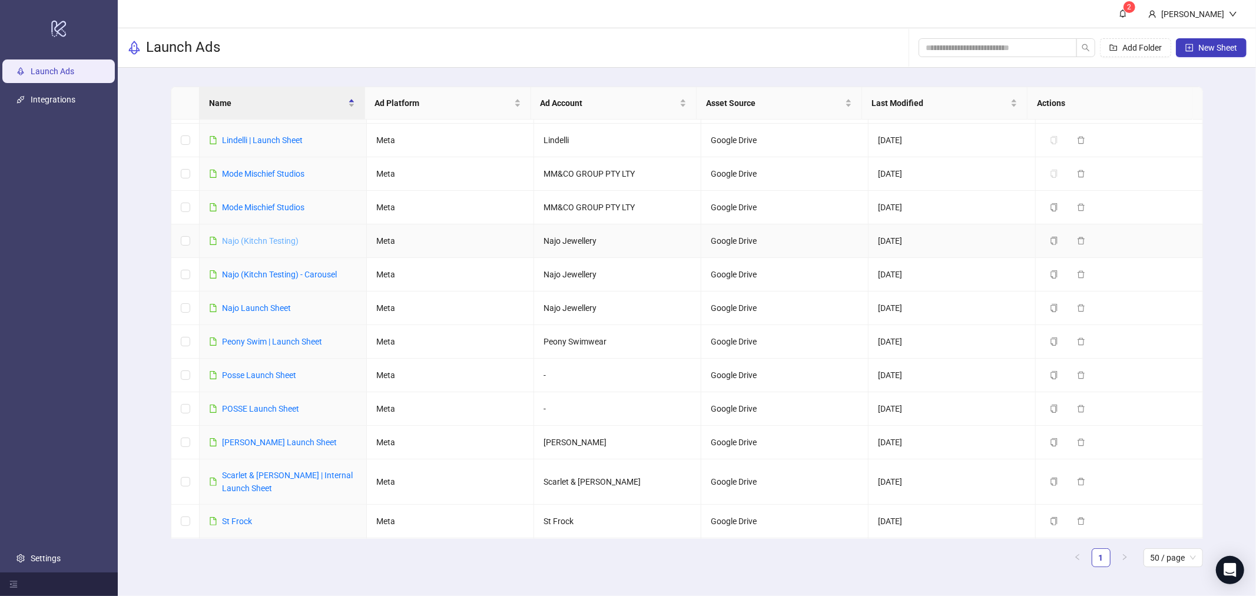
click at [278, 236] on link "Najo (Kitchn Testing)" at bounding box center [260, 240] width 77 height 9
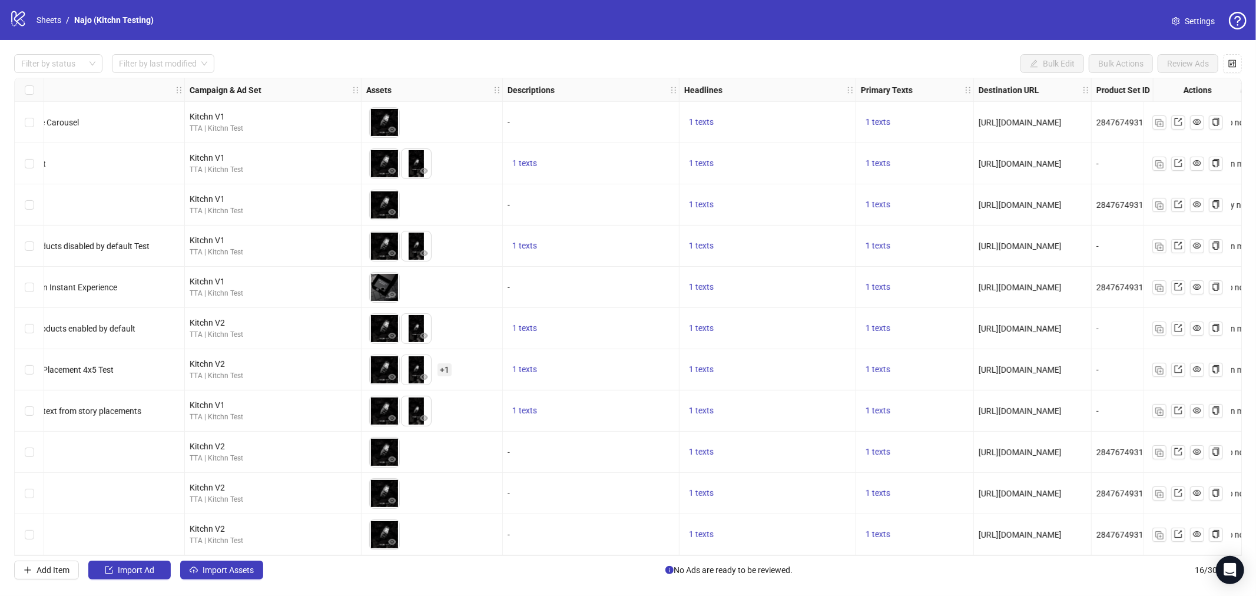
scroll to position [210, 355]
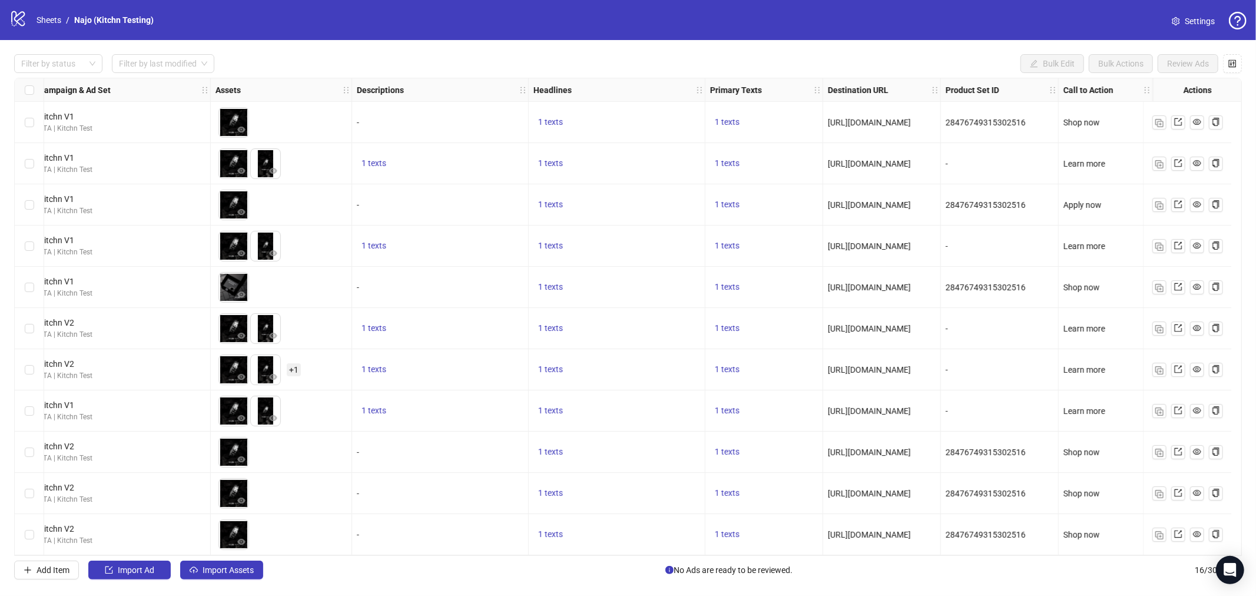
click at [1189, 26] on span "Settings" at bounding box center [1200, 21] width 30 height 13
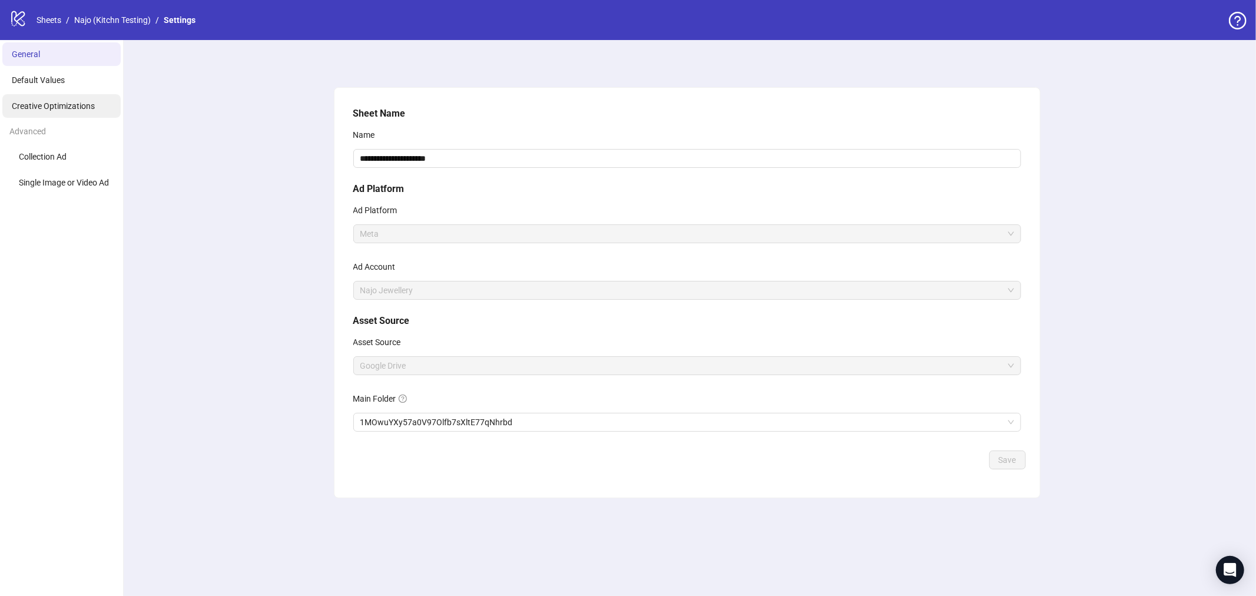
click at [75, 98] on li "Creative Optimizations" at bounding box center [61, 106] width 118 height 24
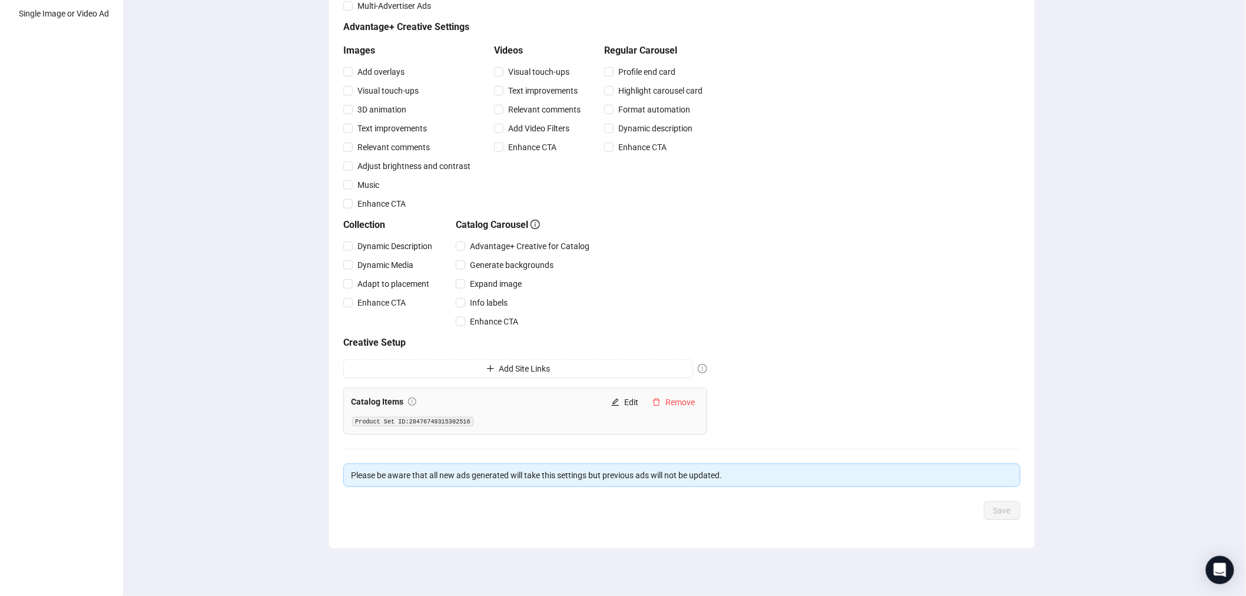
scroll to position [170, 0]
click at [682, 403] on span "Remove" at bounding box center [679, 401] width 29 height 9
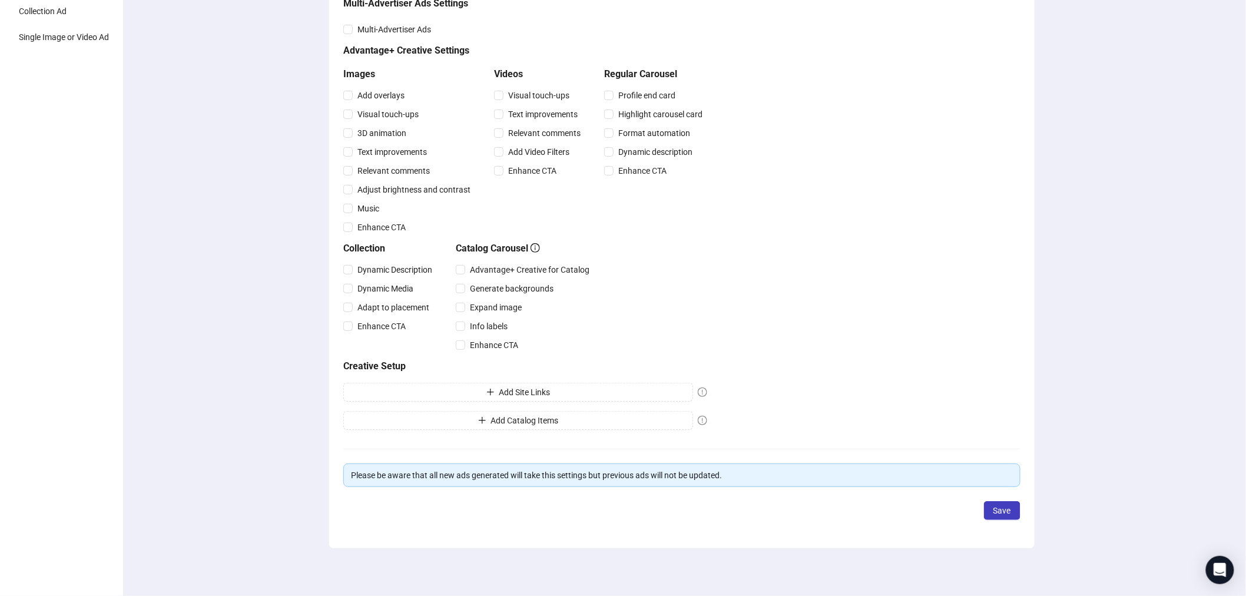
scroll to position [145, 0]
click at [1003, 509] on span "Save" at bounding box center [1002, 510] width 18 height 9
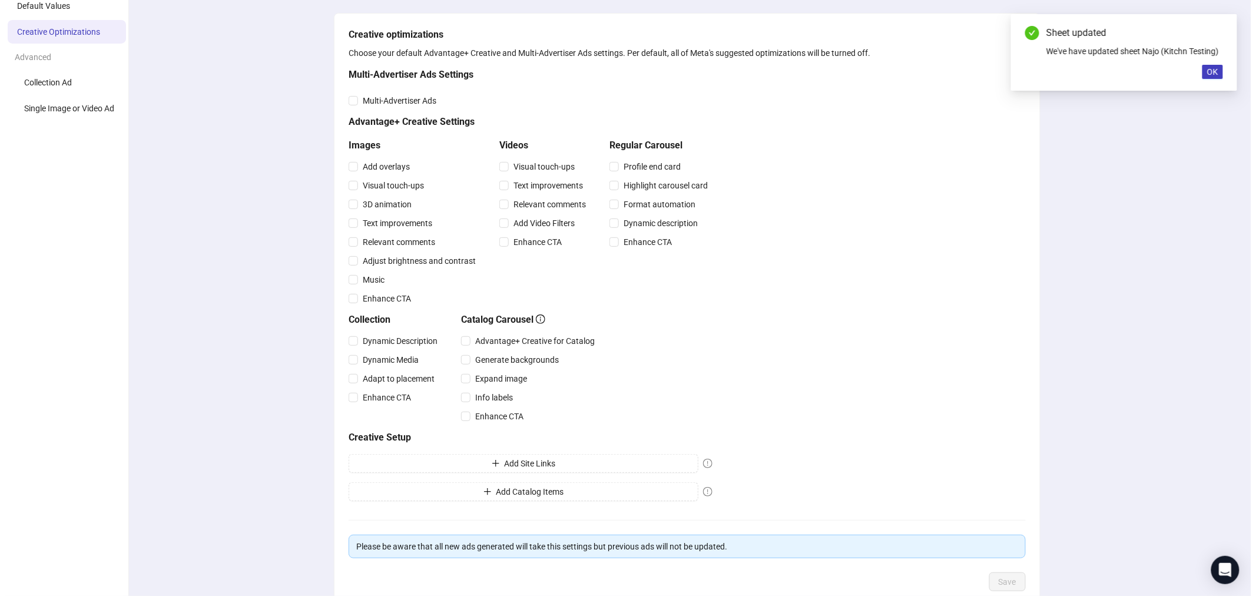
scroll to position [0, 0]
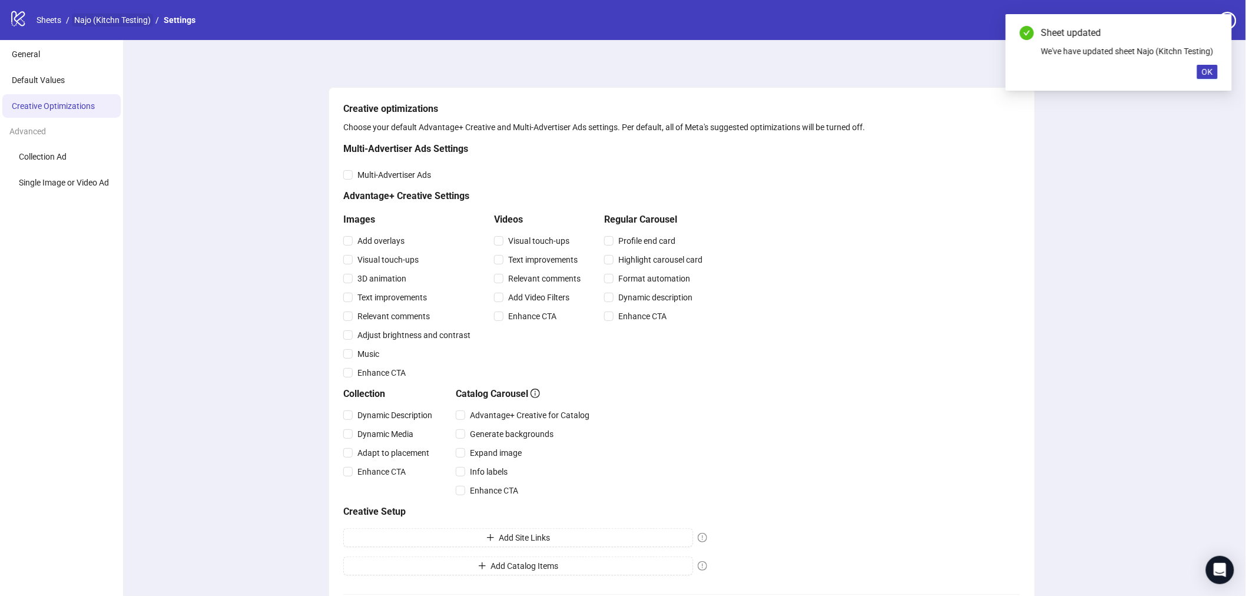
click at [115, 16] on link "Najo (Kitchn Testing)" at bounding box center [112, 20] width 81 height 13
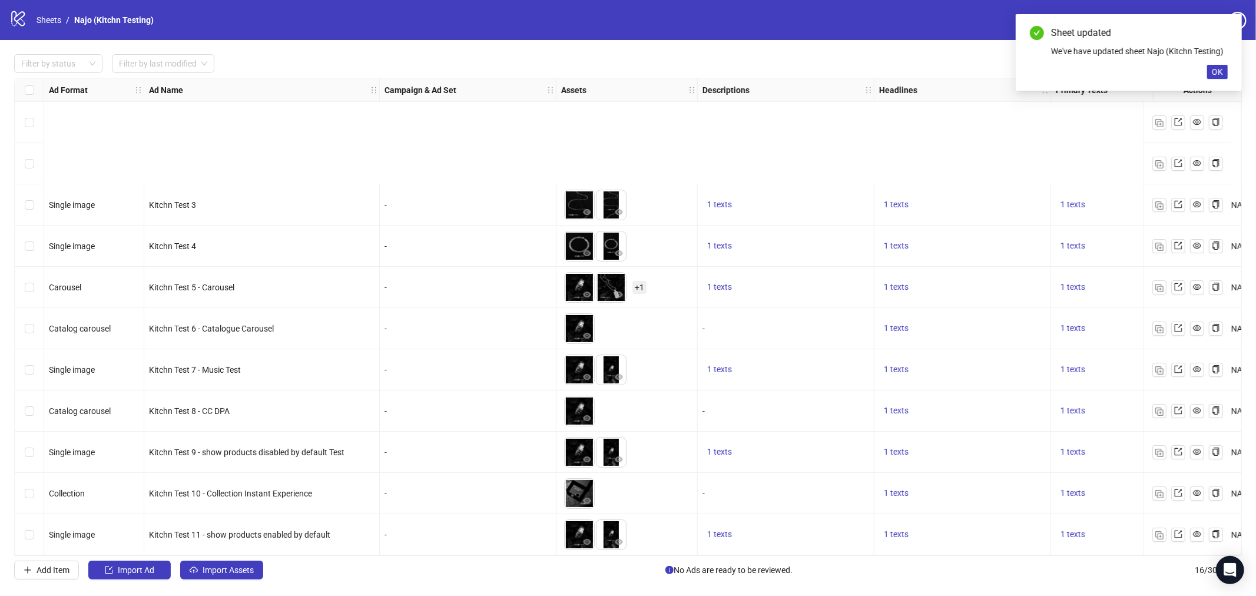
scroll to position [210, 0]
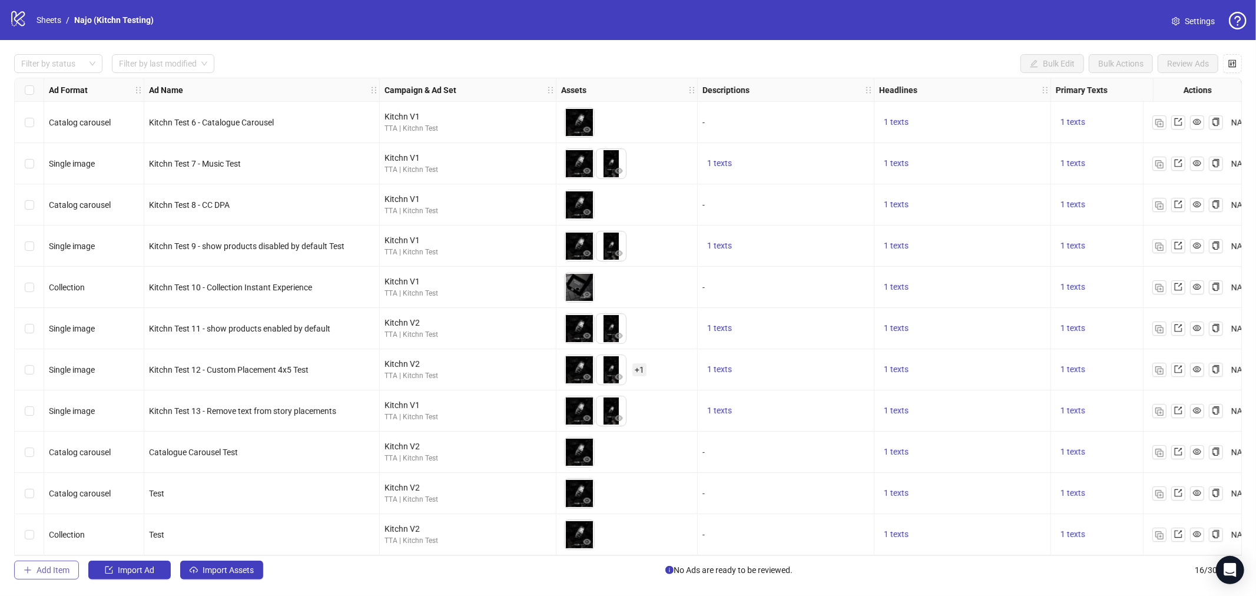
click at [53, 574] on span "Add Item" at bounding box center [53, 569] width 33 height 9
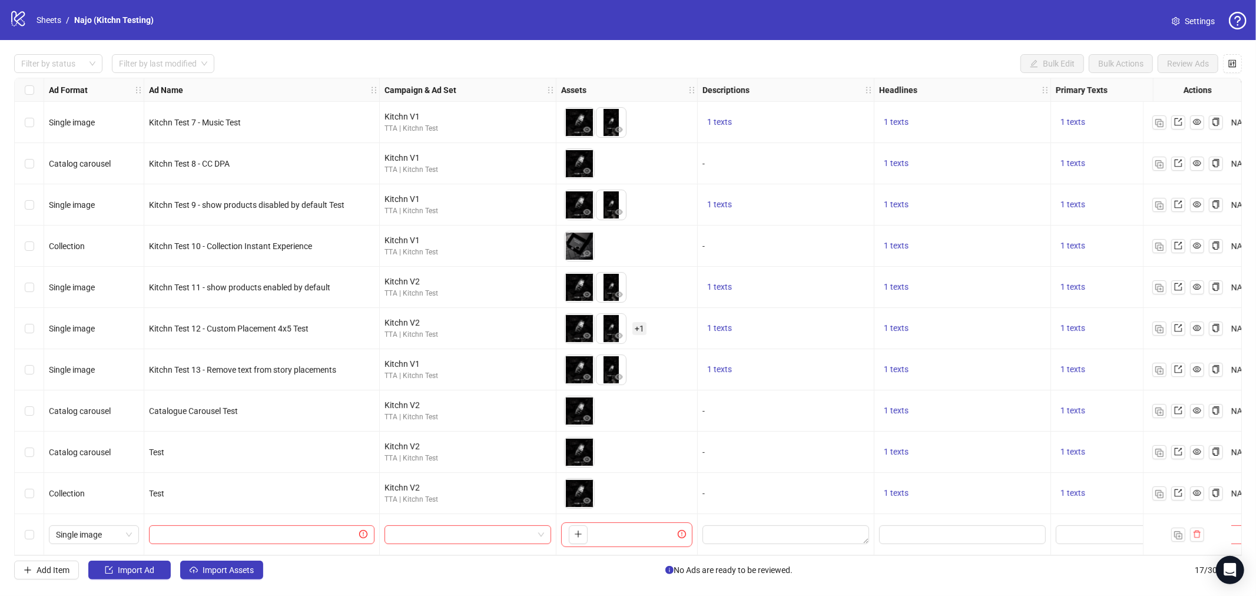
scroll to position [251, 0]
click at [104, 528] on span "Single image" at bounding box center [94, 535] width 76 height 18
type input "*"
click at [100, 483] on div "Collection" at bounding box center [93, 487] width 71 height 13
click at [201, 528] on input "text" at bounding box center [256, 534] width 201 height 13
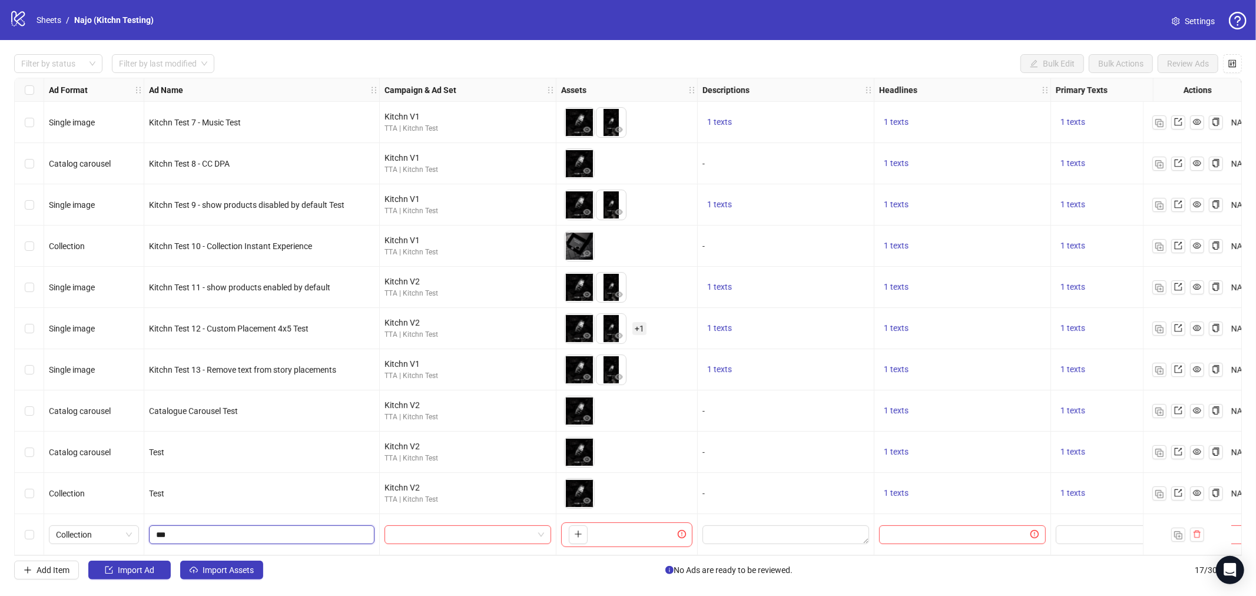
type input "****"
click at [444, 437] on div "Kitchn V3" at bounding box center [456, 435] width 124 height 13
click at [572, 525] on button "button" at bounding box center [578, 534] width 19 height 19
click at [1194, 19] on span "Settings" at bounding box center [1200, 21] width 30 height 13
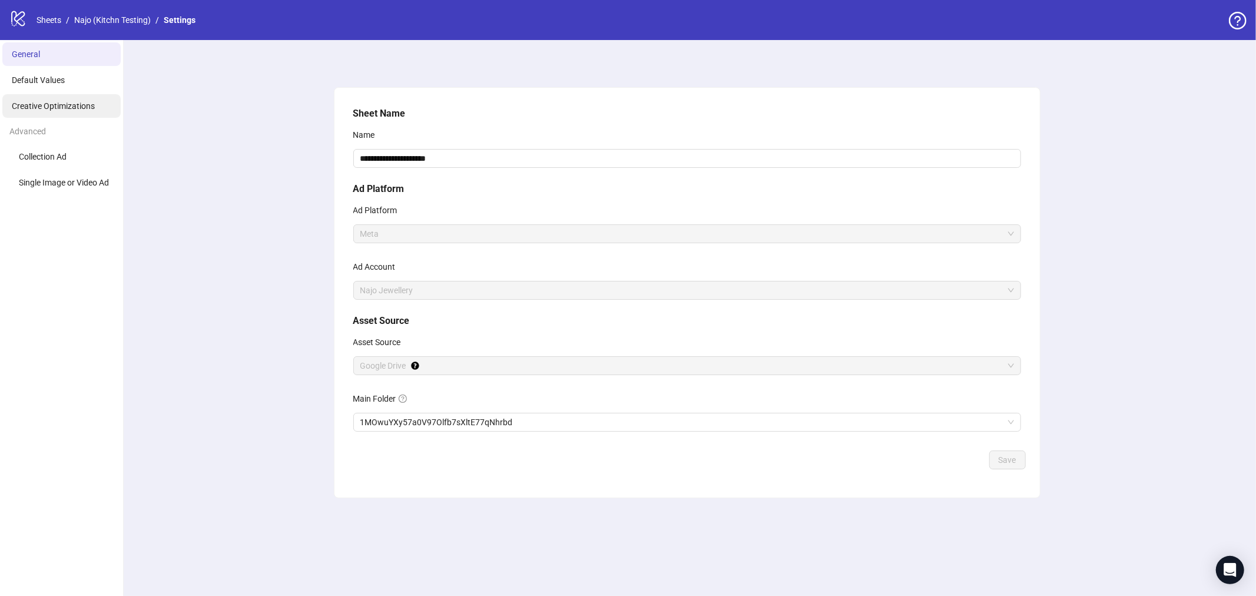
click at [65, 104] on span "Creative Optimizations" at bounding box center [53, 105] width 83 height 9
click at [95, 15] on link "Najo (Kitchn Testing)" at bounding box center [112, 20] width 81 height 13
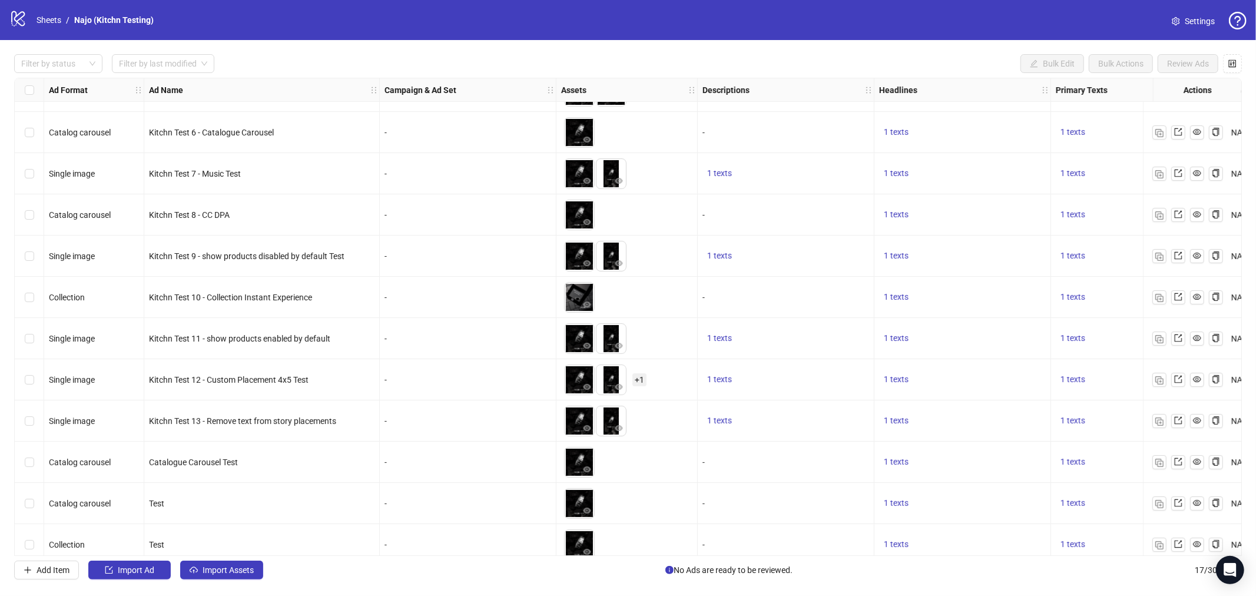
scroll to position [251, 0]
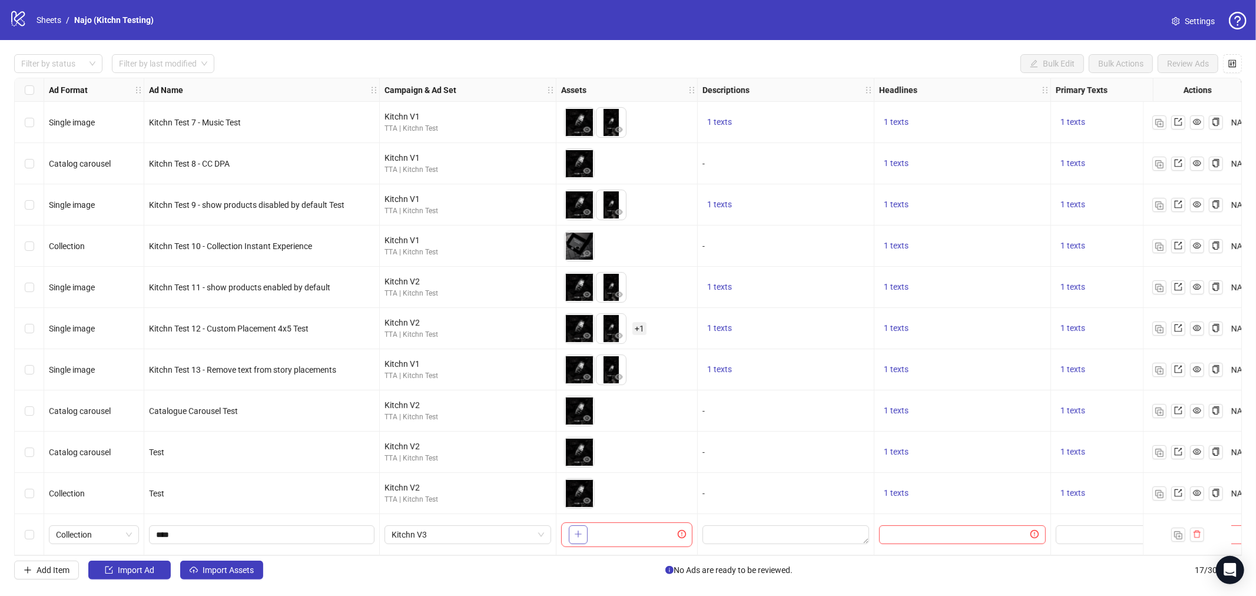
click at [569, 528] on button "button" at bounding box center [578, 534] width 19 height 19
drag, startPoint x: 895, startPoint y: 560, endPoint x: 932, endPoint y: 557, distance: 37.2
click at [932, 558] on div "Filter by status Filter by last modified Bulk Edit Bulk Actions Review Ads Ad F…" at bounding box center [628, 316] width 1256 height 553
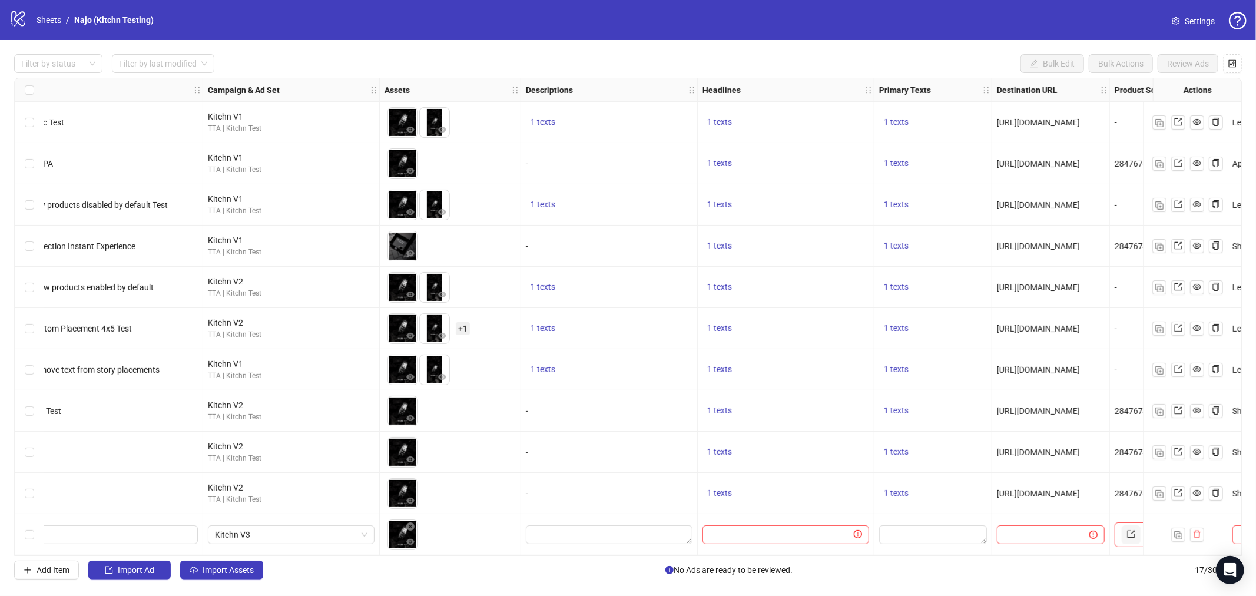
scroll to position [251, 188]
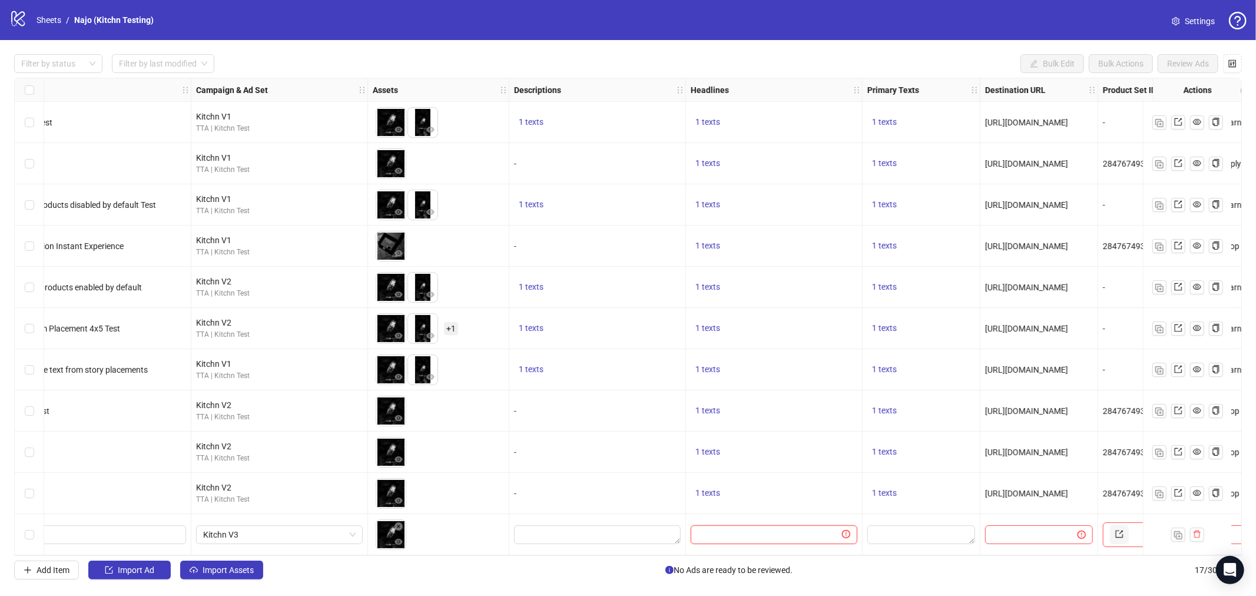
click at [759, 529] on input "Edit values" at bounding box center [769, 534] width 142 height 13
type input "*"
type input "****"
click at [921, 538] on textarea "Edit values" at bounding box center [921, 534] width 108 height 19
type textarea "****"
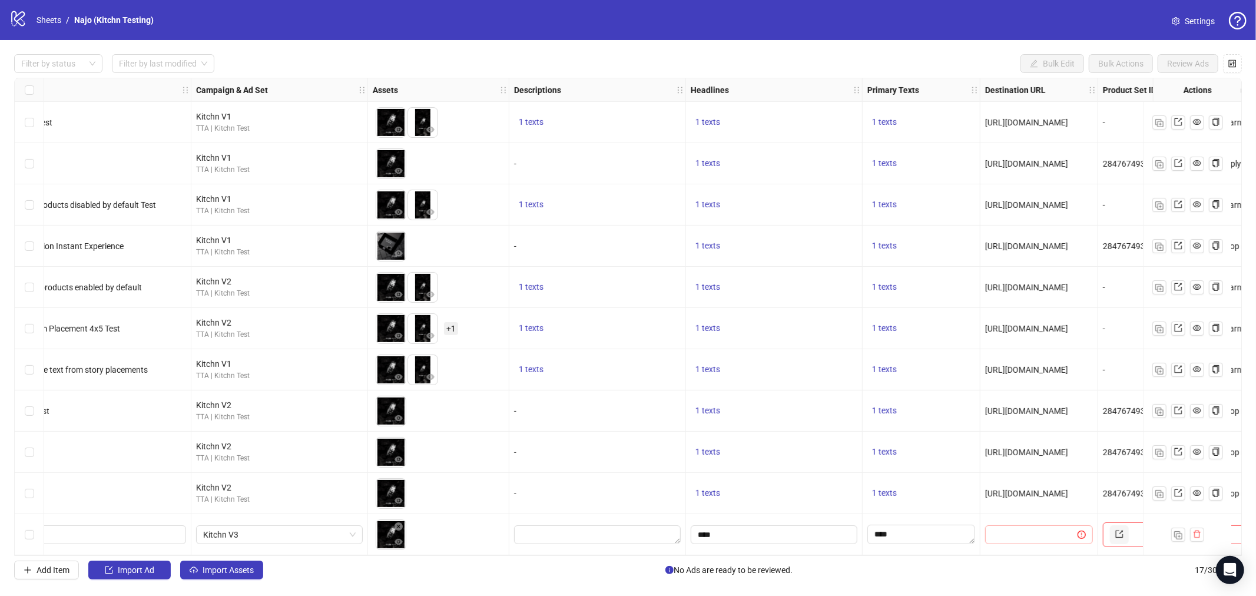
click at [1037, 536] on span at bounding box center [1039, 534] width 108 height 19
click at [1022, 490] on span "https://najo.com.au" at bounding box center [1026, 493] width 83 height 9
copy span "https://najo.com.au"
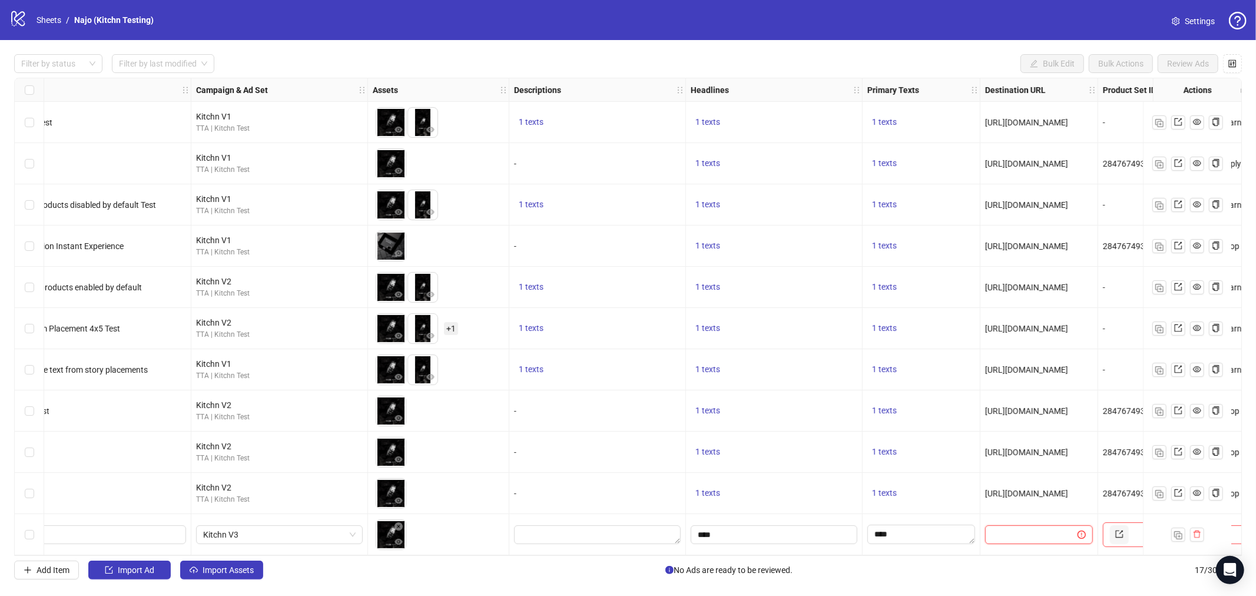
click at [1019, 532] on input "text" at bounding box center [1026, 534] width 69 height 13
paste input "**********"
type input "**********"
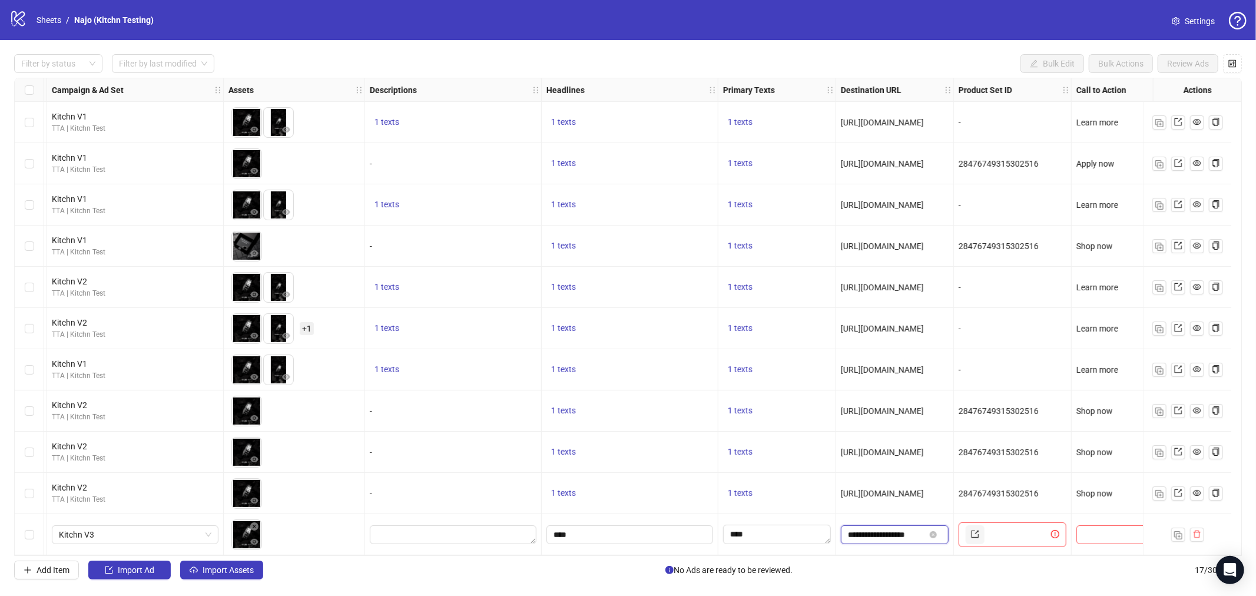
scroll to position [251, 355]
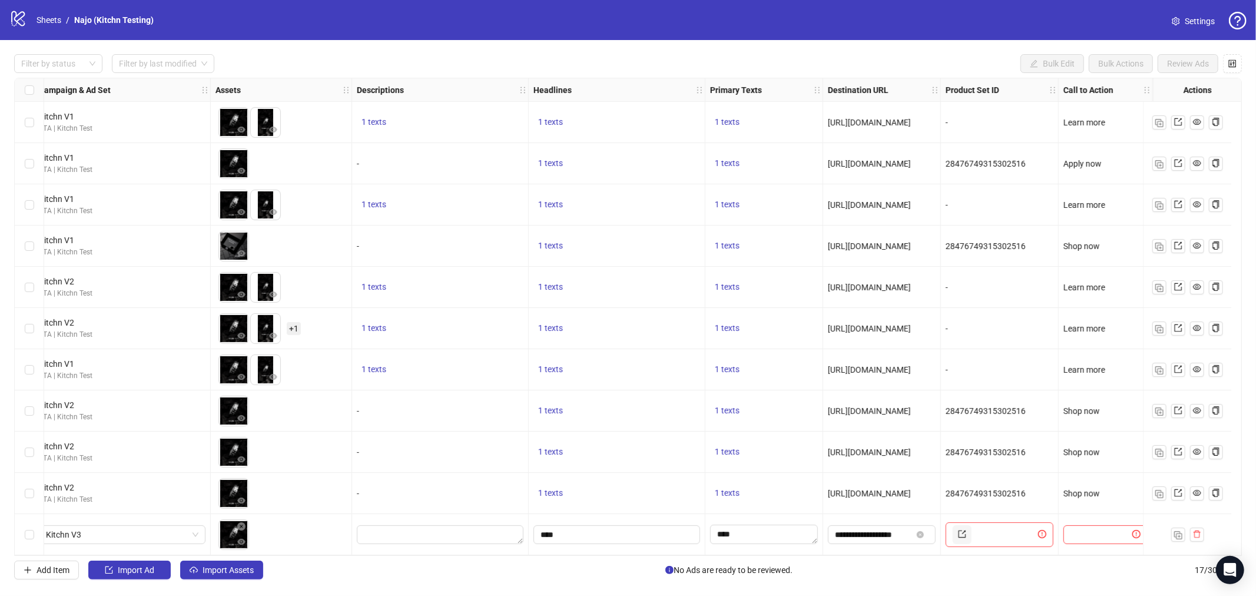
click at [967, 489] on span "28476749315302516" at bounding box center [985, 493] width 80 height 9
copy span "28476749315302516"
click at [974, 528] on input "text" at bounding box center [1005, 534] width 62 height 19
paste input "**********"
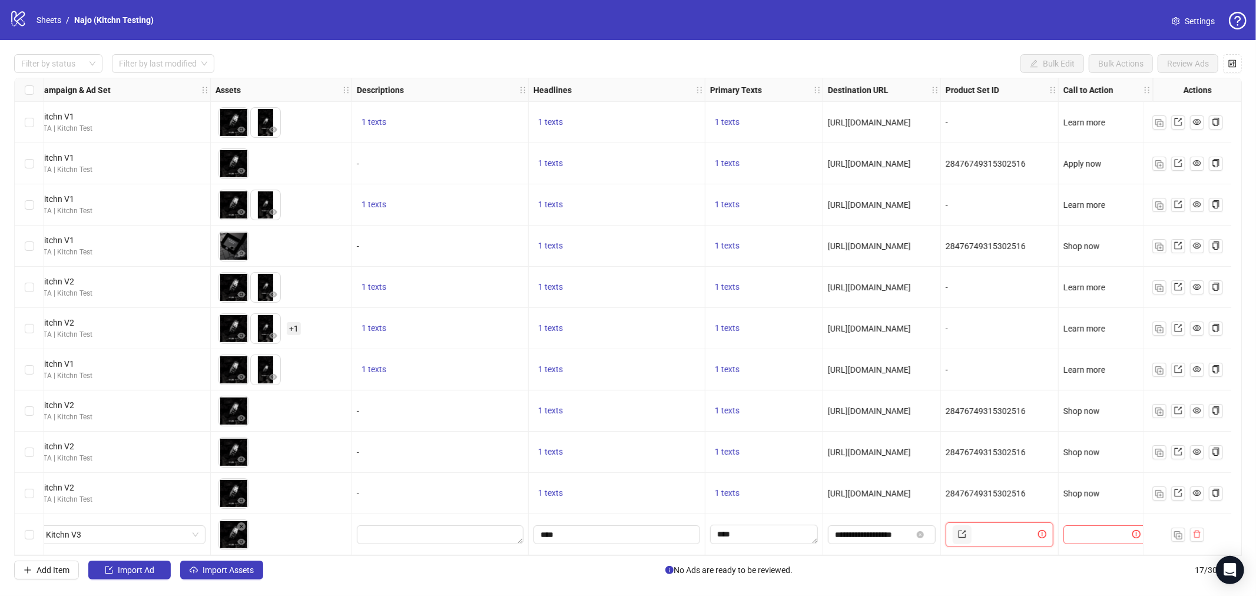
type input "**********"
click at [1091, 533] on input "text" at bounding box center [1099, 534] width 59 height 13
type input "********"
drag, startPoint x: 1112, startPoint y: 557, endPoint x: 1255, endPoint y: 550, distance: 143.8
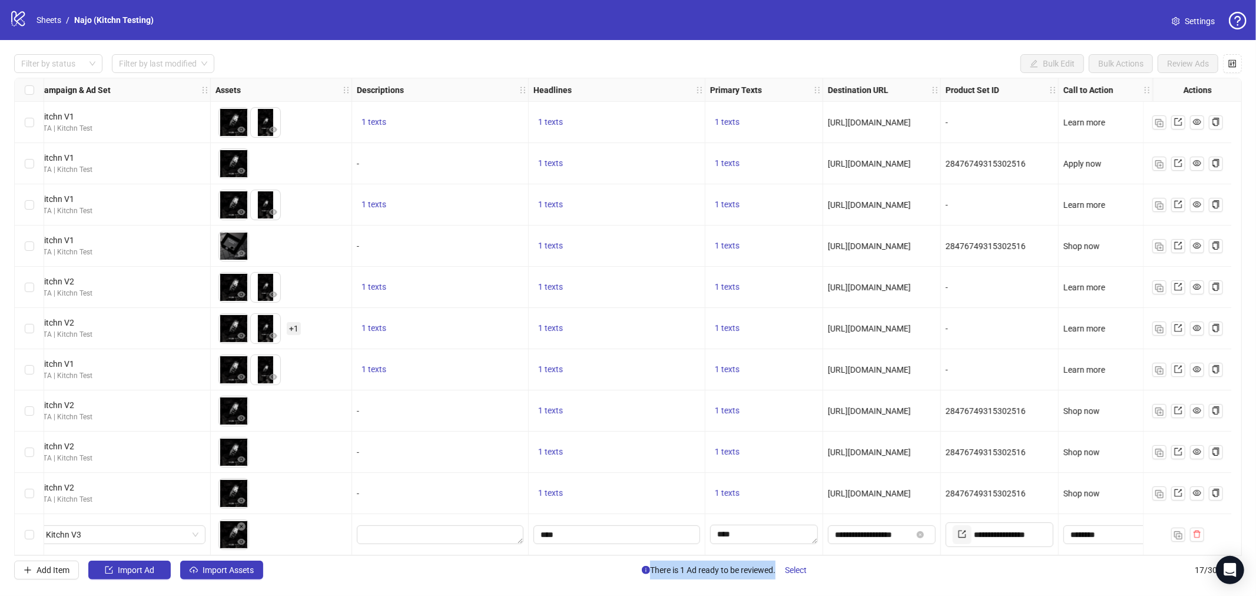
click at [1255, 550] on div "Filter by status Filter by last modified Bulk Edit Bulk Actions Review Ads Ad F…" at bounding box center [628, 316] width 1256 height 553
click at [802, 570] on span "Select" at bounding box center [796, 569] width 22 height 9
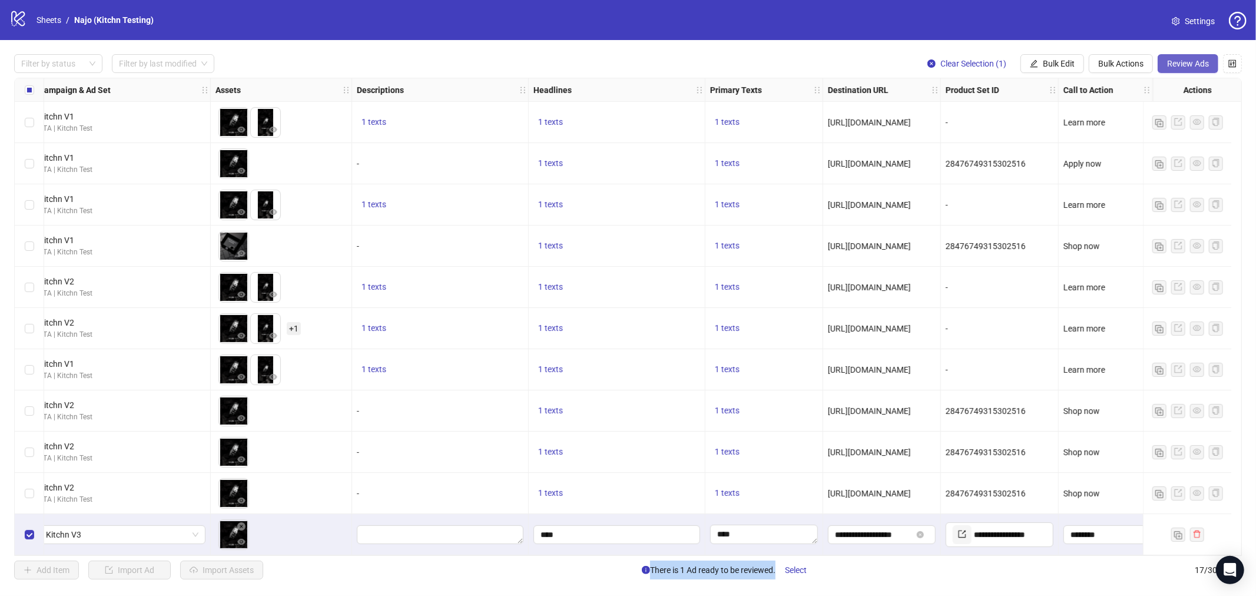
click at [1180, 65] on span "Review Ads" at bounding box center [1188, 63] width 42 height 9
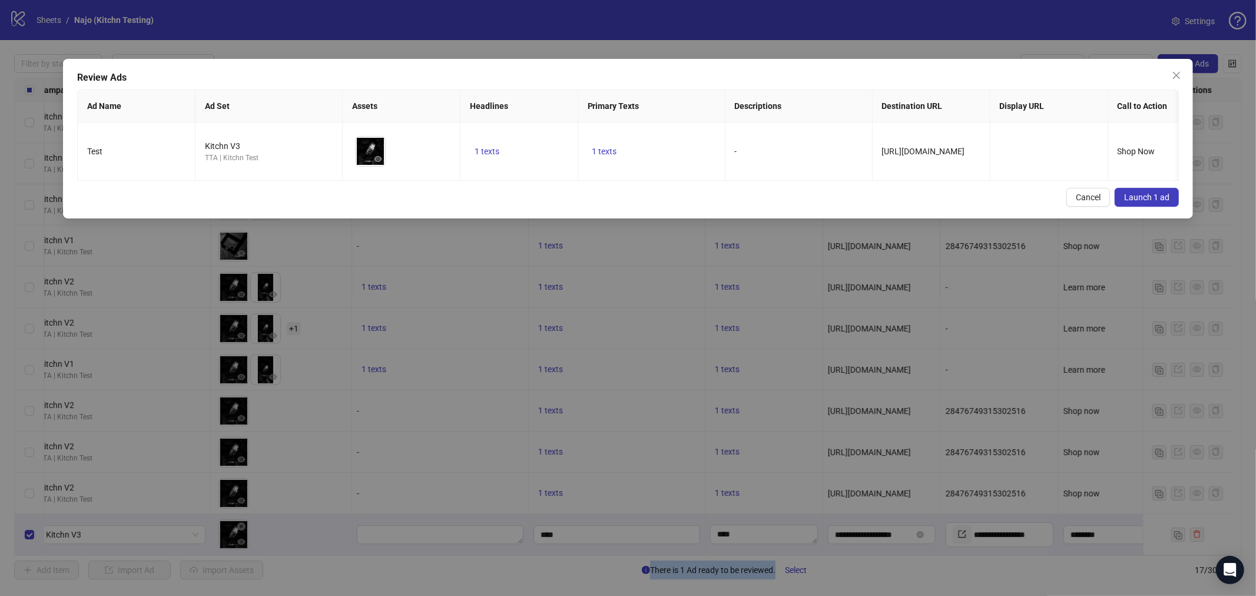
click at [1170, 206] on button "Launch 1 ad" at bounding box center [1146, 197] width 64 height 19
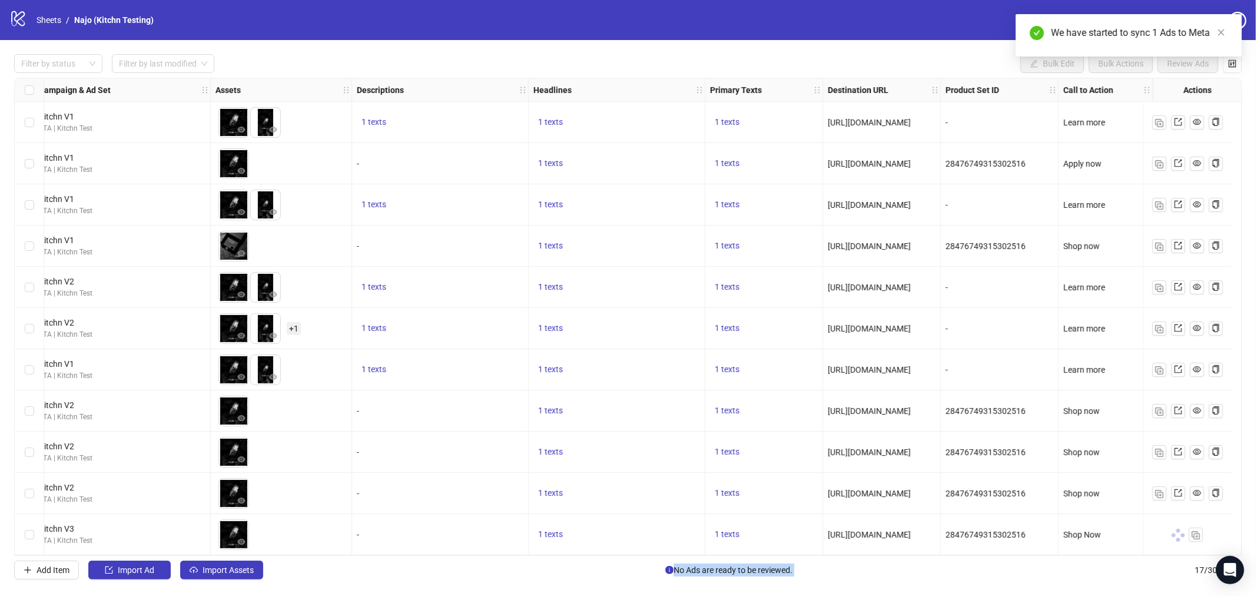
drag, startPoint x: 905, startPoint y: 549, endPoint x: 580, endPoint y: 574, distance: 325.3
click at [580, 574] on div "Filter by status Filter by last modified Bulk Edit Bulk Actions Review Ads Ad F…" at bounding box center [628, 316] width 1256 height 553
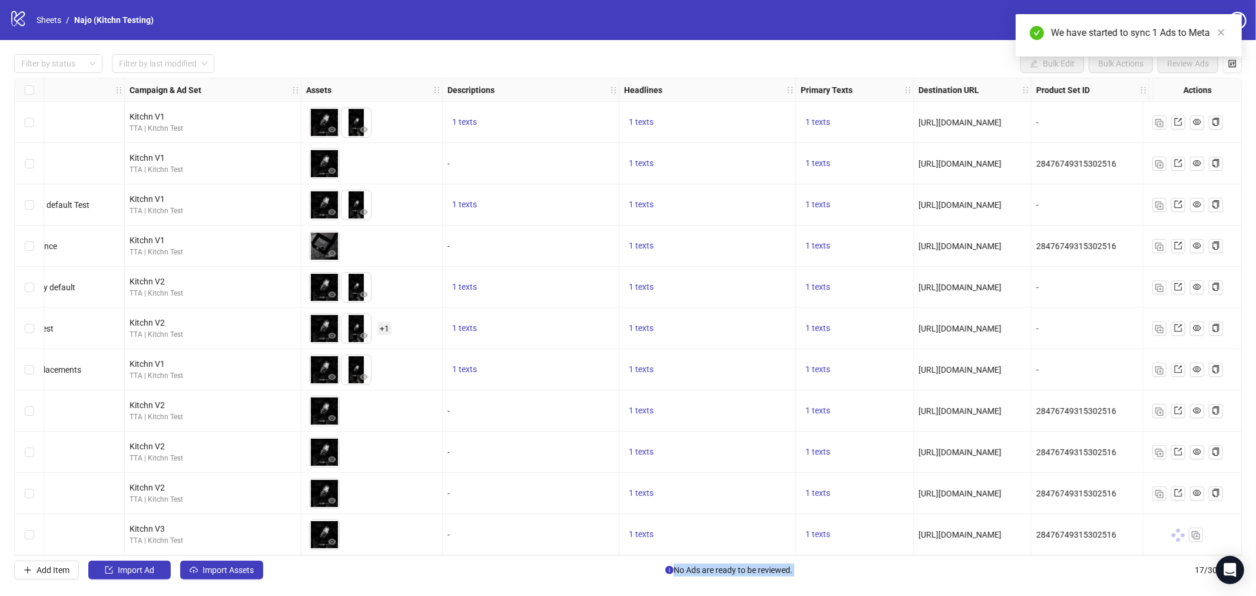
scroll to position [251, 0]
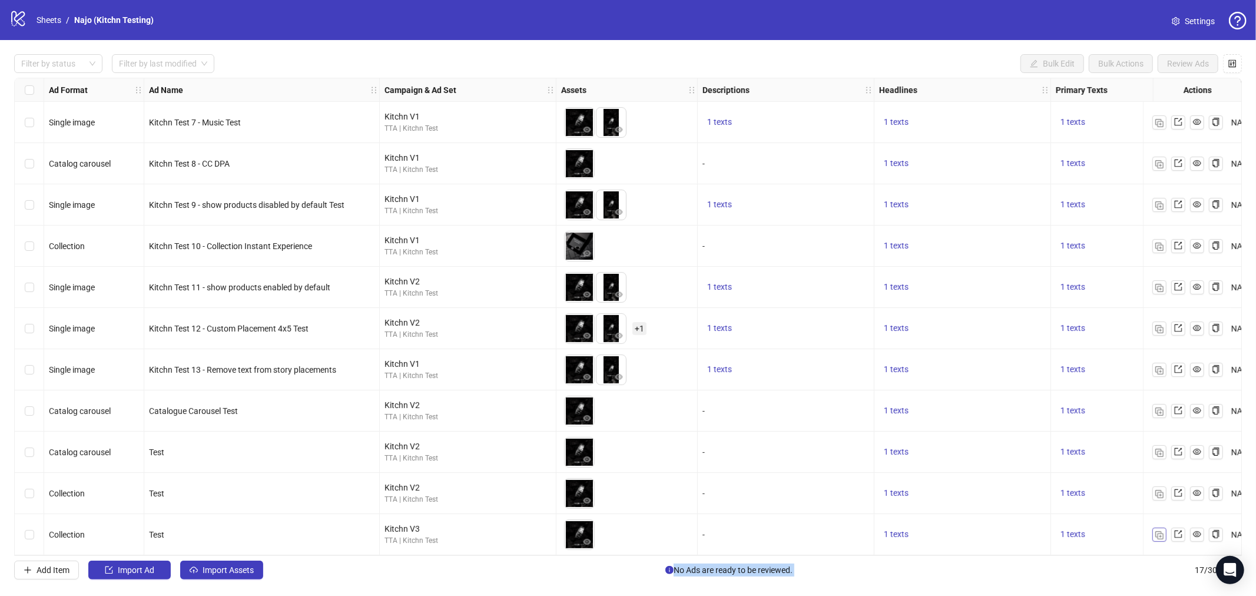
click at [1161, 533] on img "button" at bounding box center [1159, 535] width 8 height 8
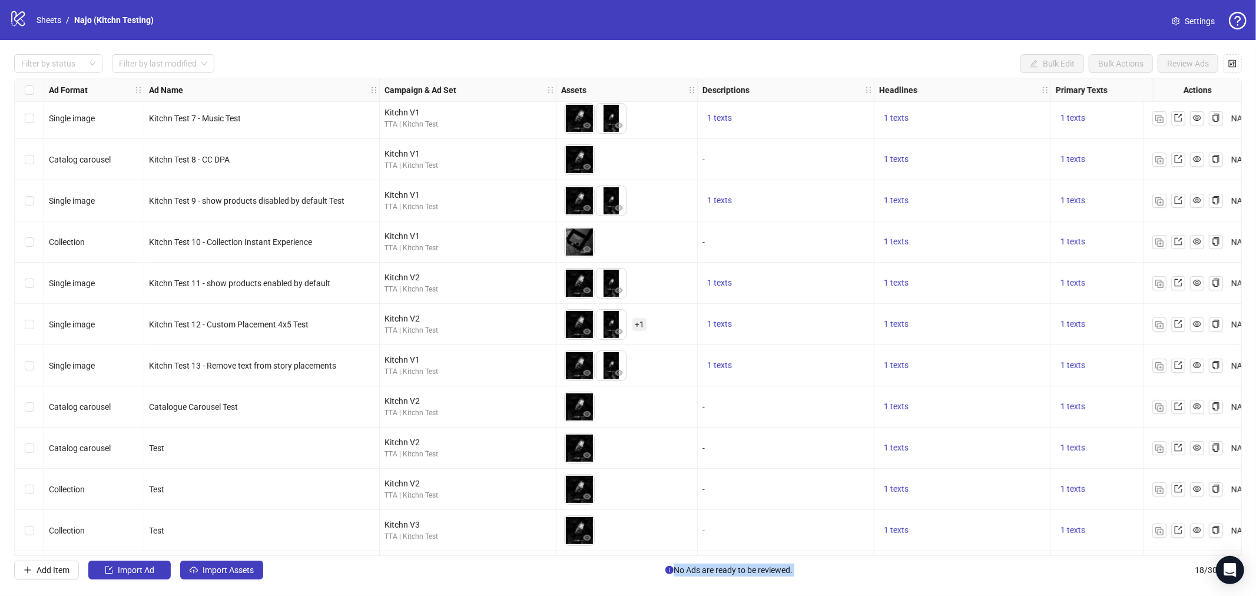
scroll to position [293, 0]
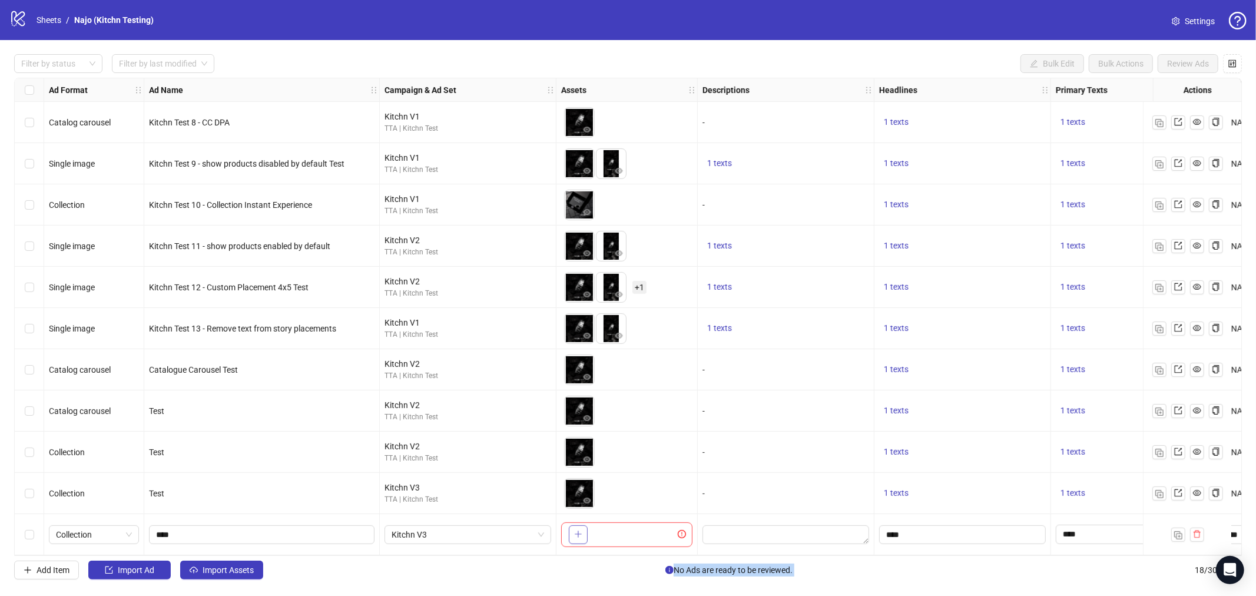
click at [585, 528] on button "button" at bounding box center [578, 534] width 19 height 19
click at [589, 522] on icon "close-circle" at bounding box center [587, 526] width 8 height 8
click at [580, 530] on icon "plus" at bounding box center [578, 534] width 8 height 8
click at [887, 569] on div "Add Item Import Ad Import Assets There is 1 Ad ready to be reviewed. Select 18 …" at bounding box center [628, 569] width 1228 height 19
drag, startPoint x: 897, startPoint y: 555, endPoint x: 1160, endPoint y: 564, distance: 262.7
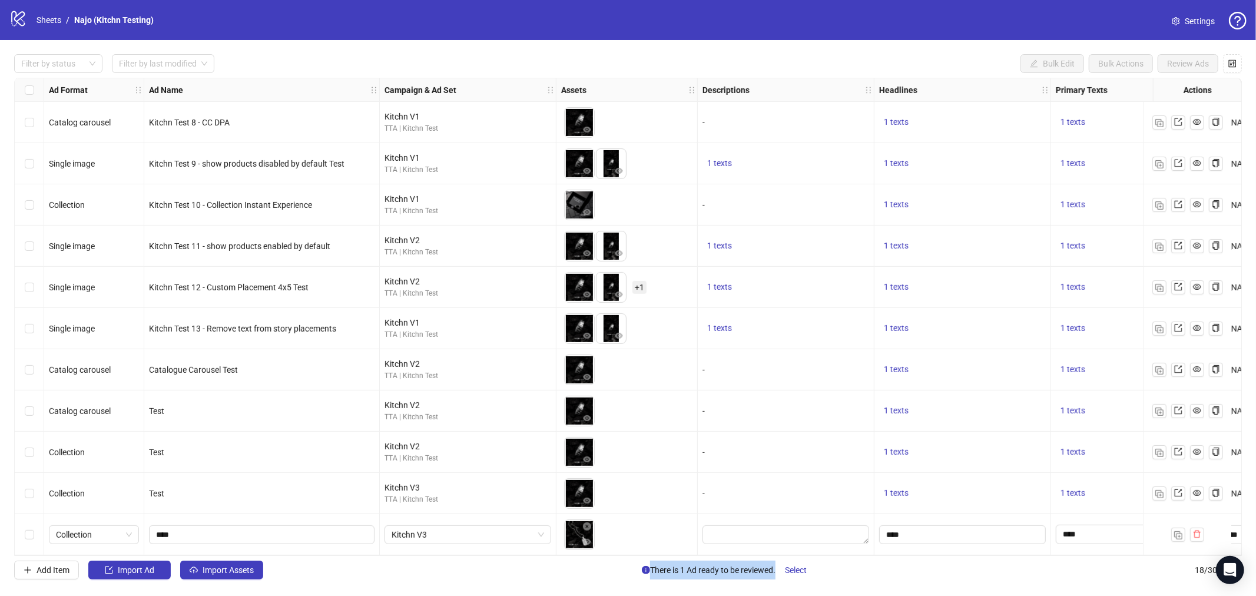
click at [1160, 564] on div "Filter by status Filter by last modified Bulk Edit Bulk Actions Review Ads Ad F…" at bounding box center [628, 316] width 1256 height 553
click at [1054, 588] on div "Filter by status Filter by last modified Bulk Edit Bulk Actions Review Ads Ad F…" at bounding box center [628, 316] width 1256 height 553
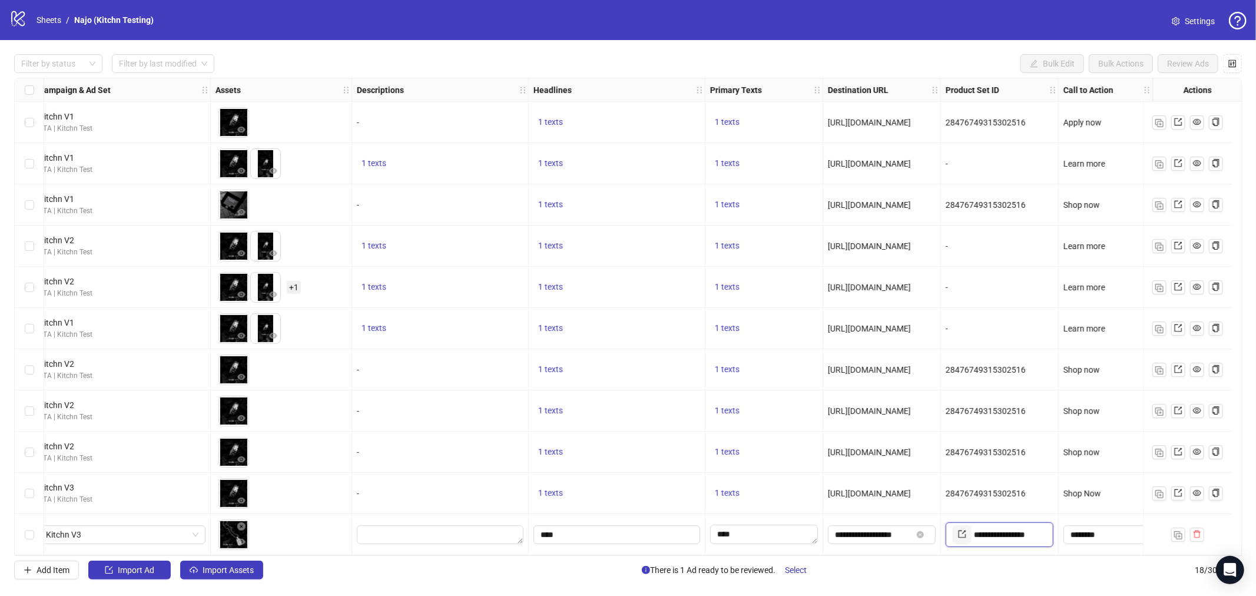
click at [974, 525] on input "**********" at bounding box center [1009, 534] width 70 height 19
paste input "text"
type input "**********"
click at [1008, 574] on div "Add Item Import Ad Import Assets There is 1 Ad ready to be reviewed. Select 18 …" at bounding box center [628, 569] width 1228 height 19
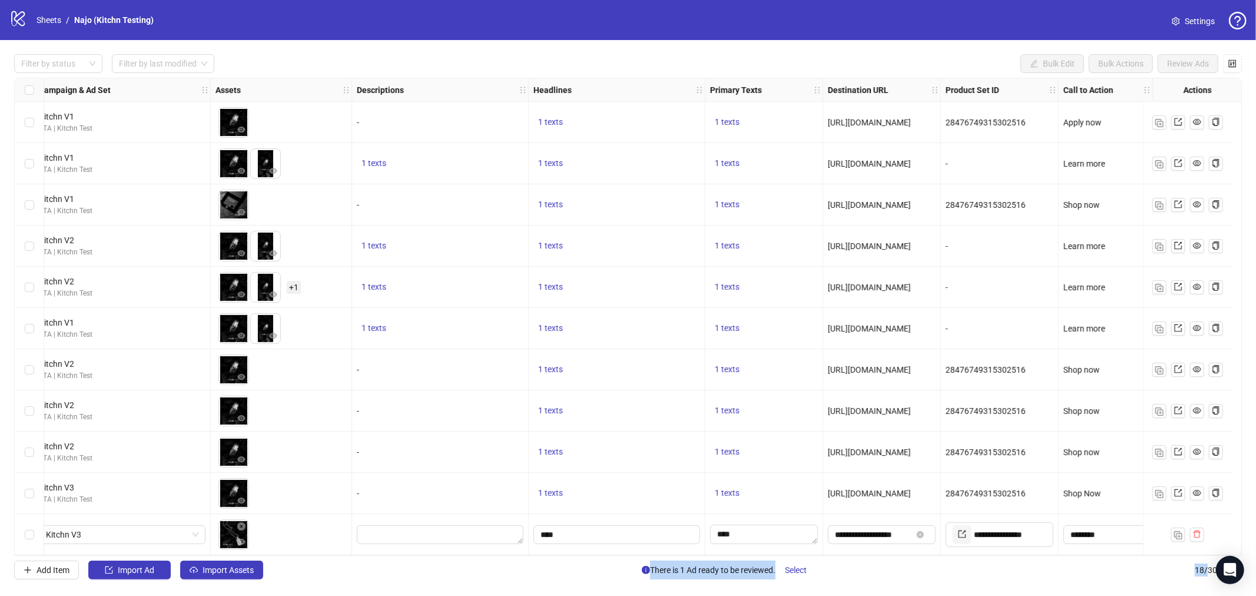
drag, startPoint x: 1134, startPoint y: 555, endPoint x: 1204, endPoint y: 556, distance: 70.1
click at [1204, 558] on div "Filter by status Filter by last modified Bulk Edit Bulk Actions Review Ads Ad F…" at bounding box center [628, 316] width 1256 height 553
click at [804, 574] on span "Select" at bounding box center [796, 569] width 22 height 9
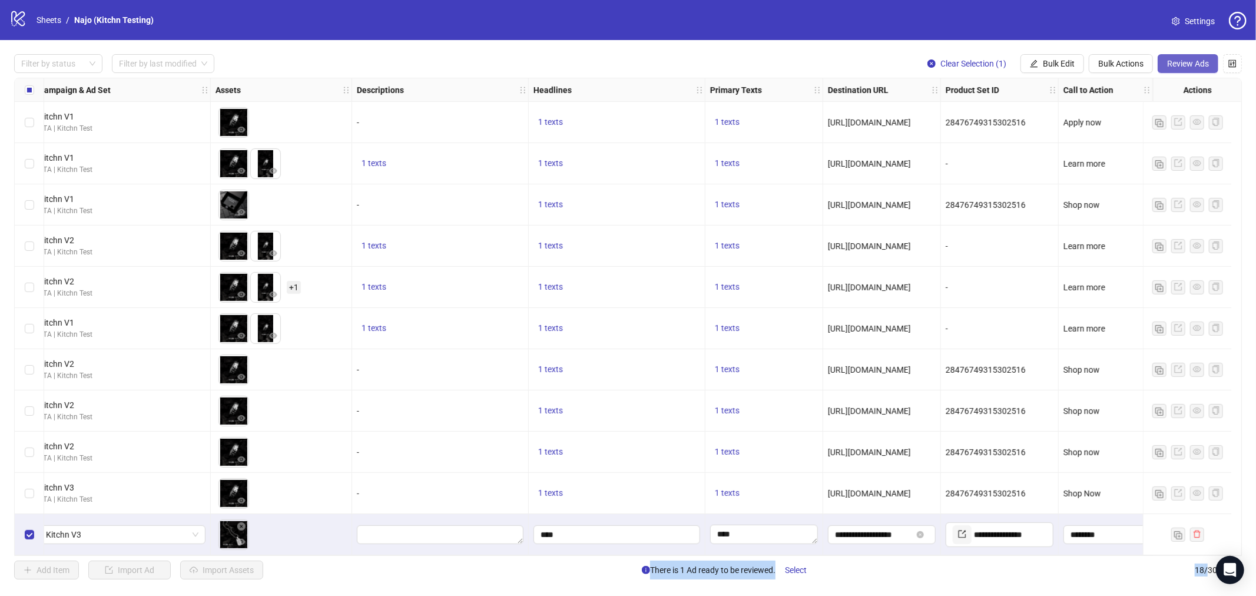
click at [1185, 64] on span "Review Ads" at bounding box center [1188, 63] width 42 height 9
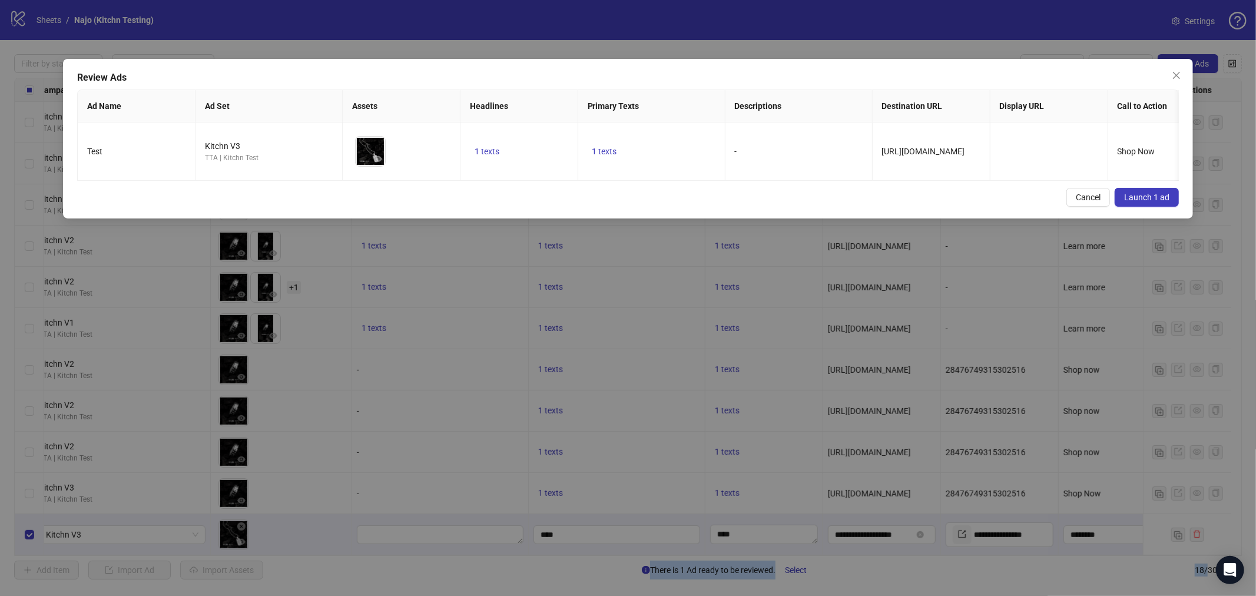
click at [1151, 202] on span "Launch 1 ad" at bounding box center [1146, 197] width 45 height 9
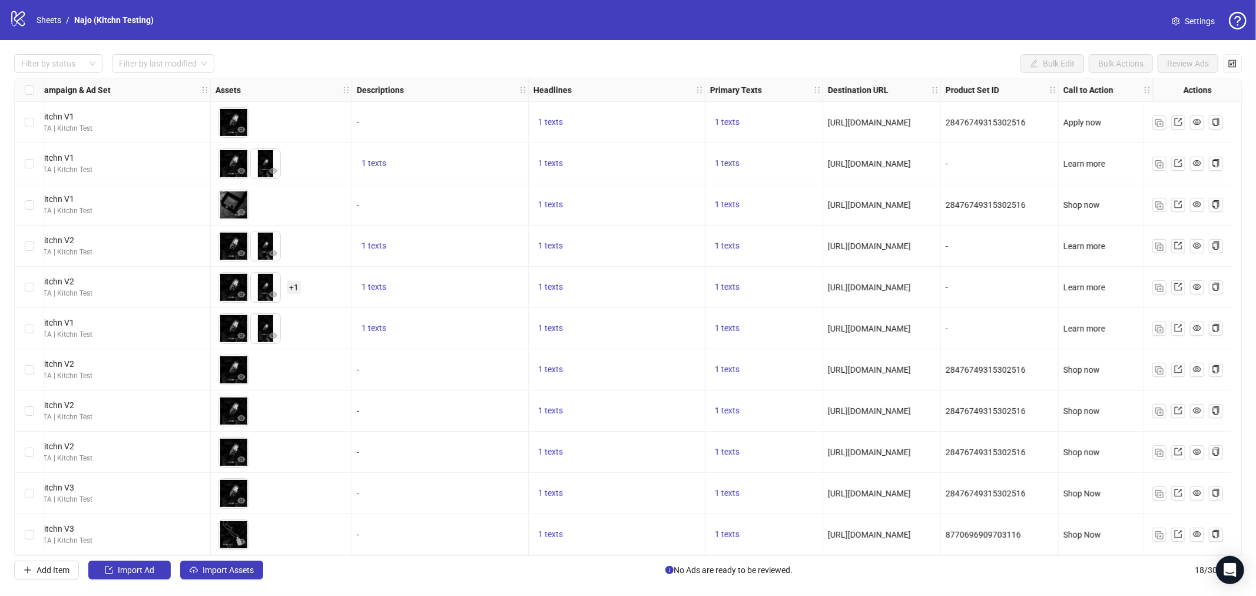
drag, startPoint x: 15, startPoint y: 320, endPoint x: 3, endPoint y: 307, distance: 18.3
click at [15, 319] on div "Select row 13" at bounding box center [29, 328] width 29 height 41
